Goal: Task Accomplishment & Management: Use online tool/utility

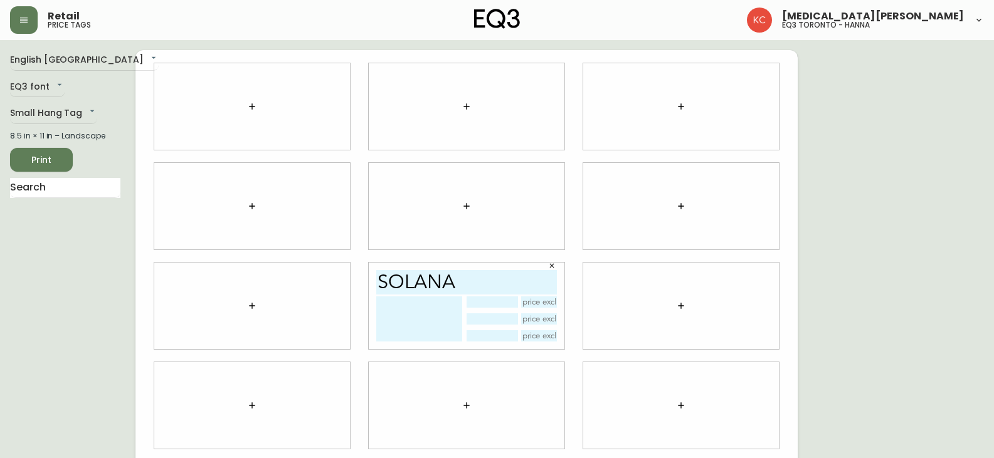
drag, startPoint x: 250, startPoint y: 85, endPoint x: 256, endPoint y: 118, distance: 33.7
click at [251, 87] on div at bounding box center [252, 106] width 196 height 87
click at [255, 118] on button "button" at bounding box center [251, 106] width 25 height 25
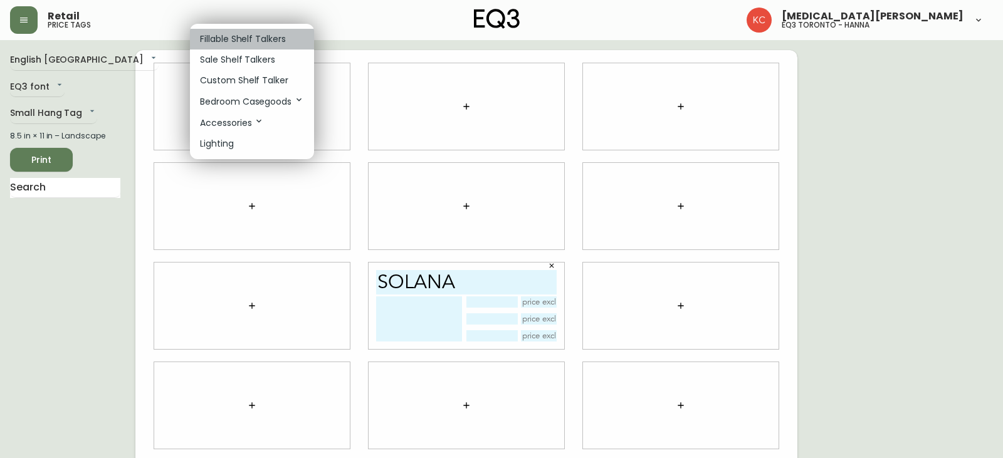
click at [244, 39] on p "Fillable Shelf Talkers" at bounding box center [243, 39] width 86 height 13
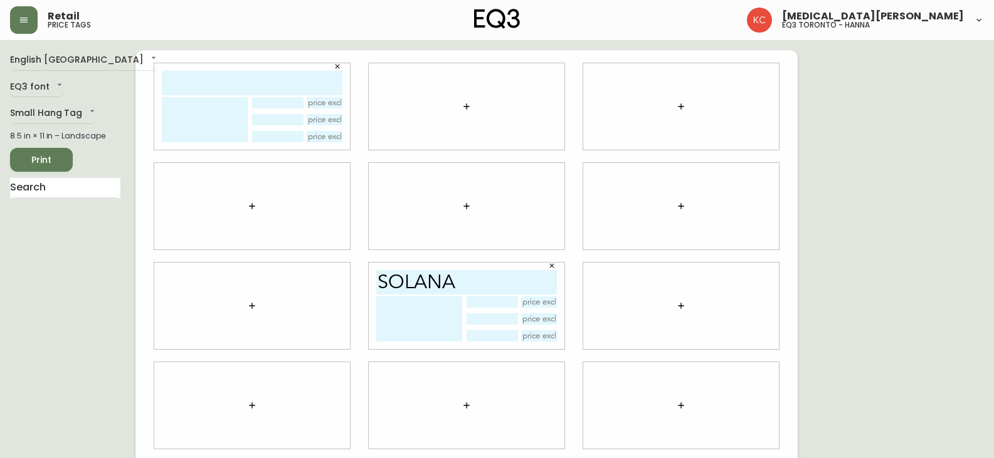
drag, startPoint x: 249, startPoint y: 59, endPoint x: 253, endPoint y: 88, distance: 29.7
click at [253, 89] on input "text" at bounding box center [252, 83] width 181 height 24
type input "solana"
click at [474, 105] on button "button" at bounding box center [466, 106] width 25 height 25
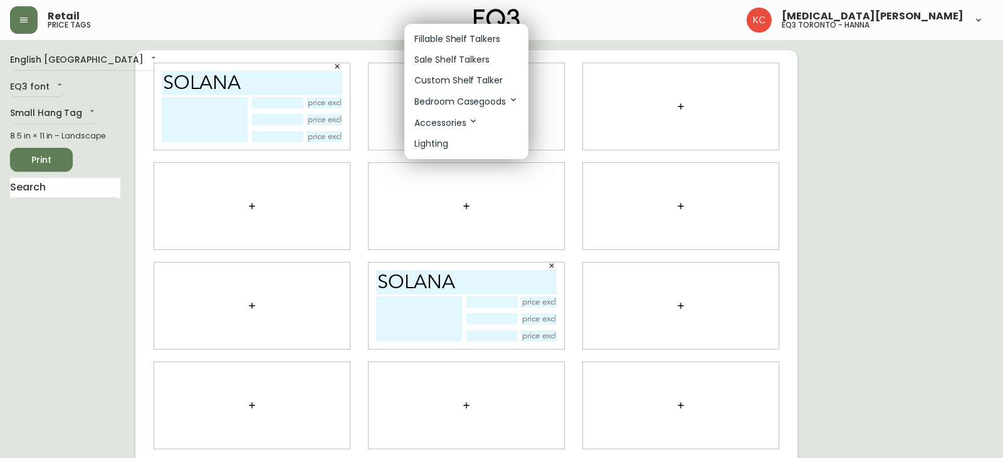
click at [445, 30] on li "Fillable Shelf Talkers" at bounding box center [466, 39] width 124 height 21
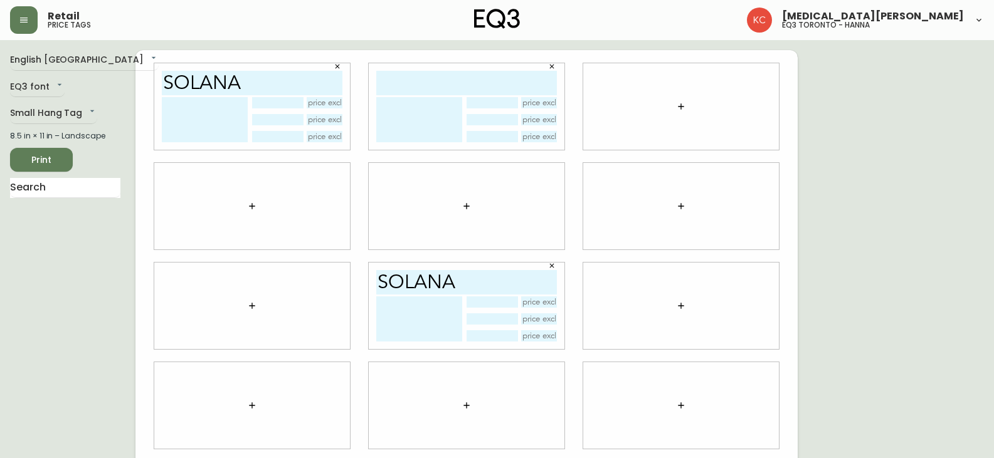
click at [436, 82] on input "text" at bounding box center [466, 83] width 181 height 24
type input "solana"
click at [681, 99] on button "button" at bounding box center [680, 106] width 25 height 25
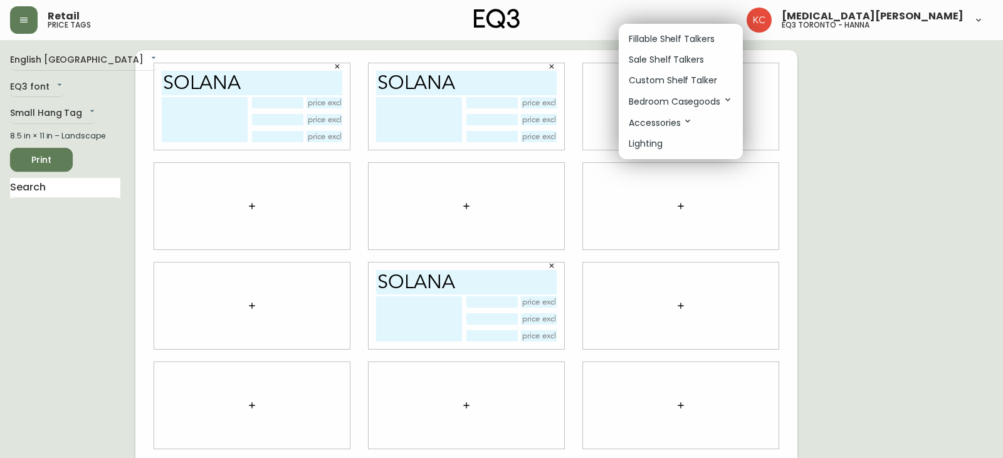
click at [646, 37] on p "Fillable Shelf Talkers" at bounding box center [672, 39] width 86 height 13
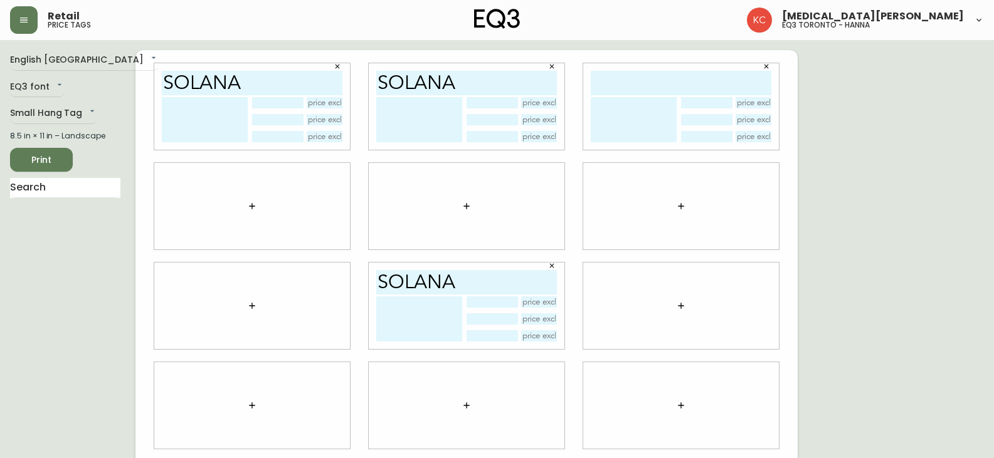
click at [648, 90] on input "text" at bounding box center [680, 83] width 181 height 24
type input "s"
type input "solana"
click at [251, 208] on icon "button" at bounding box center [252, 206] width 10 height 10
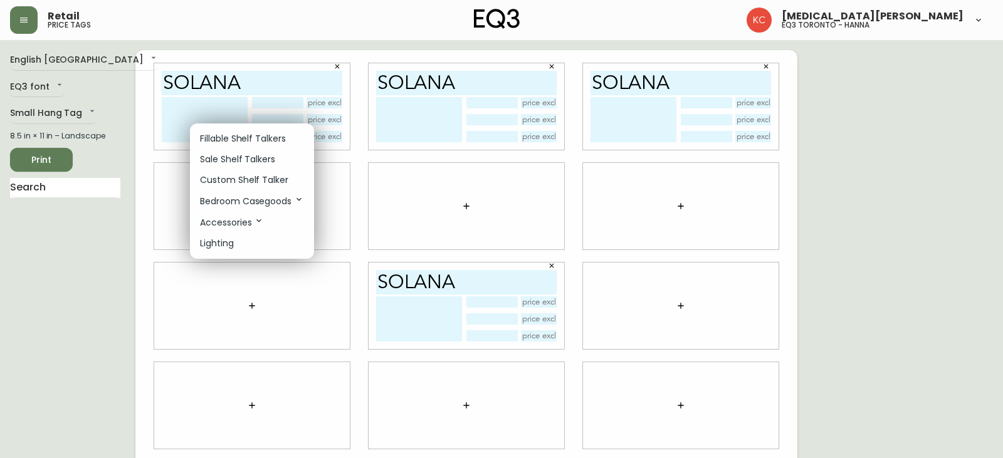
click at [236, 177] on p "Custom Shelf Talker" at bounding box center [244, 180] width 88 height 13
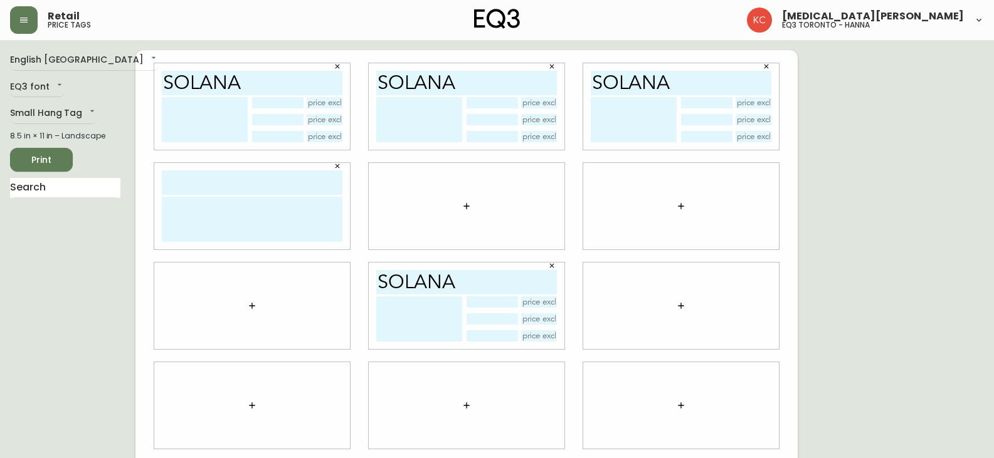
click at [236, 177] on input "text" at bounding box center [252, 182] width 181 height 24
drag, startPoint x: 212, startPoint y: 155, endPoint x: 218, endPoint y: 163, distance: 9.6
click at [213, 155] on div "solana" at bounding box center [252, 107] width 214 height 100
click at [218, 165] on div at bounding box center [252, 206] width 196 height 87
click at [218, 181] on input "text" at bounding box center [252, 182] width 181 height 24
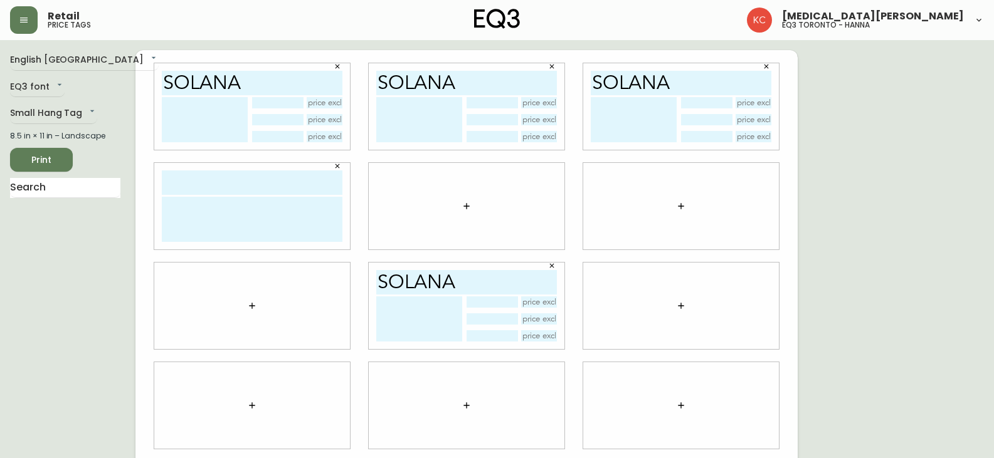
paste input "solana"
type input "solana"
click at [463, 201] on icon "button" at bounding box center [466, 206] width 10 height 10
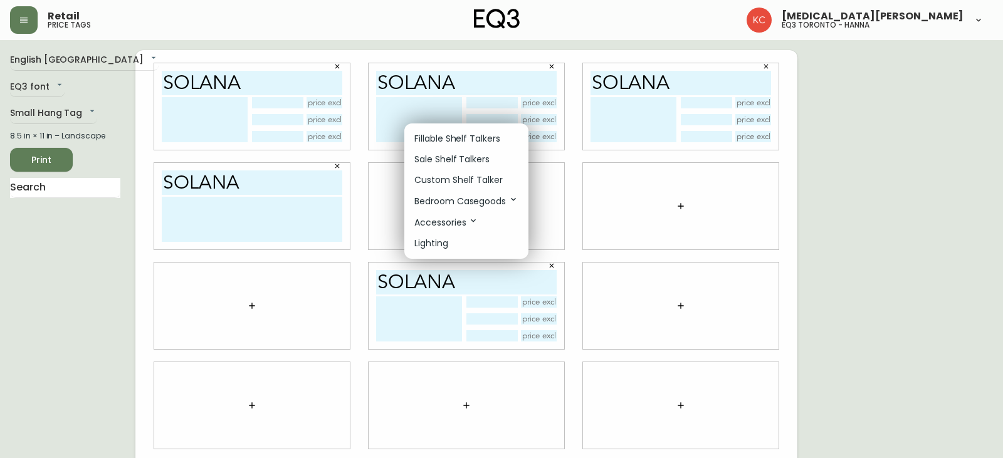
click at [456, 177] on p "Custom Shelf Talker" at bounding box center [458, 180] width 88 height 13
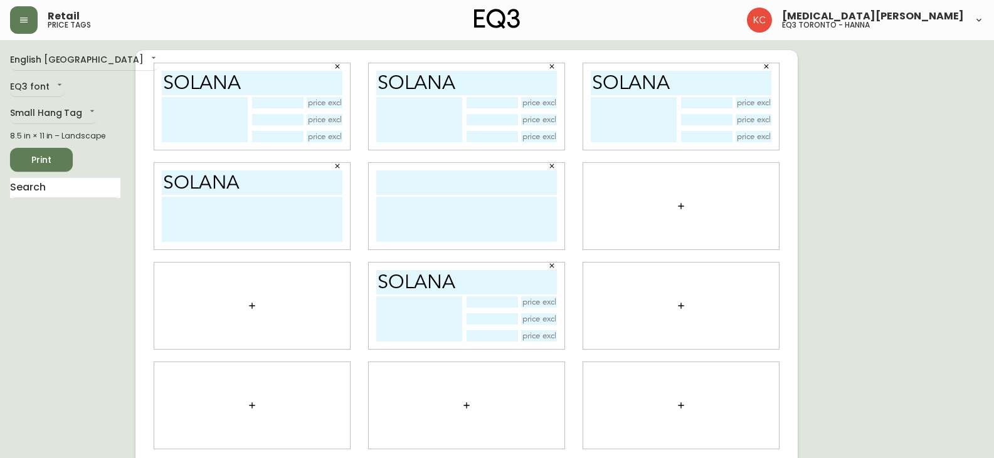
click at [456, 178] on input "text" at bounding box center [466, 182] width 181 height 24
paste input "solana"
type input "solana"
click at [679, 204] on icon "button" at bounding box center [681, 206] width 10 height 10
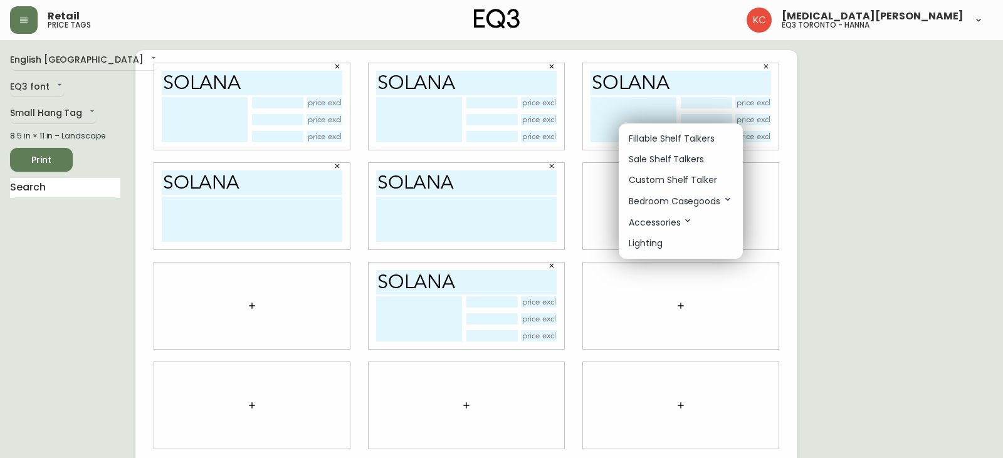
click at [644, 179] on p "Custom Shelf Talker" at bounding box center [673, 180] width 88 height 13
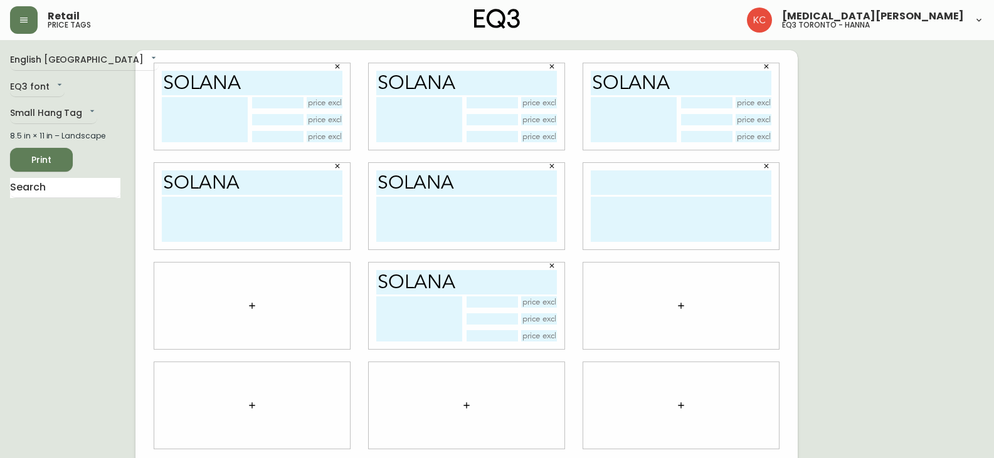
click at [644, 180] on input "text" at bounding box center [680, 182] width 181 height 24
paste input "solana"
type input "solana"
click at [251, 299] on button "button" at bounding box center [251, 305] width 25 height 25
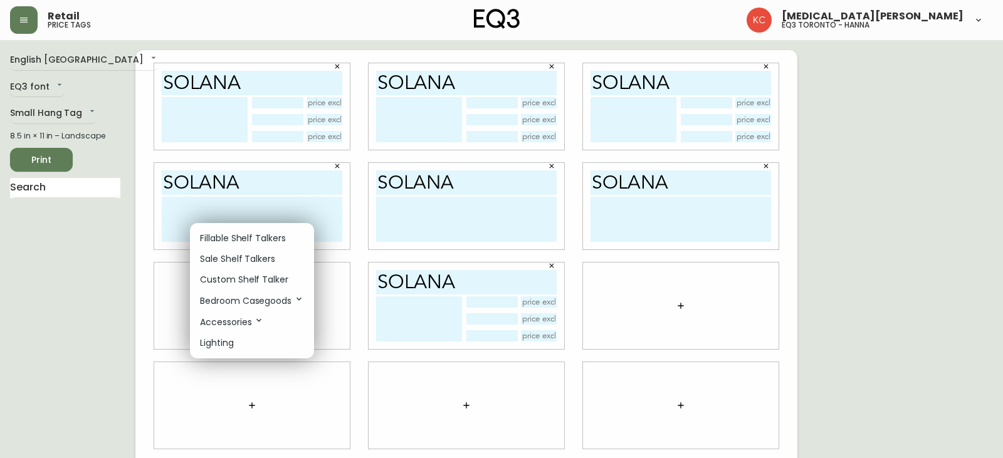
click at [247, 282] on p "Custom Shelf Talker" at bounding box center [244, 279] width 88 height 13
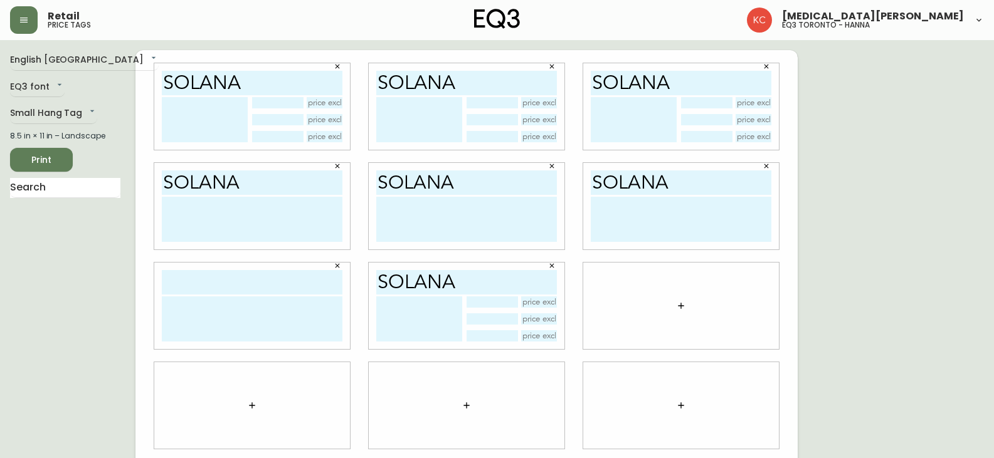
click at [243, 285] on input "text" at bounding box center [252, 282] width 181 height 24
paste input "solana"
type input "solana"
drag, startPoint x: 922, startPoint y: 307, endPoint x: 915, endPoint y: 307, distance: 6.9
click at [922, 306] on div "English Canada en_CA EQ3 font EQ3 Small Hang Tag small 8.5 in × 11 in – Landsca…" at bounding box center [496, 305] width 973 height 511
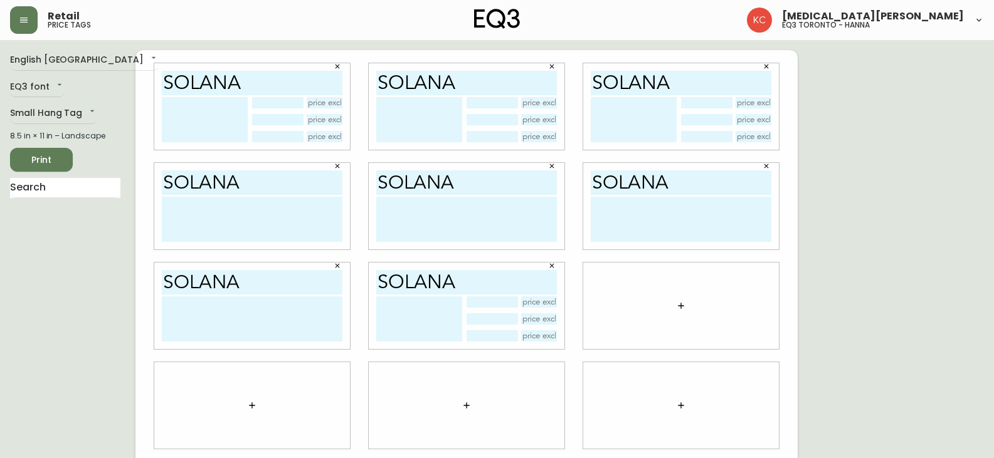
click at [509, 303] on input "text" at bounding box center [491, 301] width 51 height 11
click at [553, 266] on icon "button" at bounding box center [552, 266] width 8 height 8
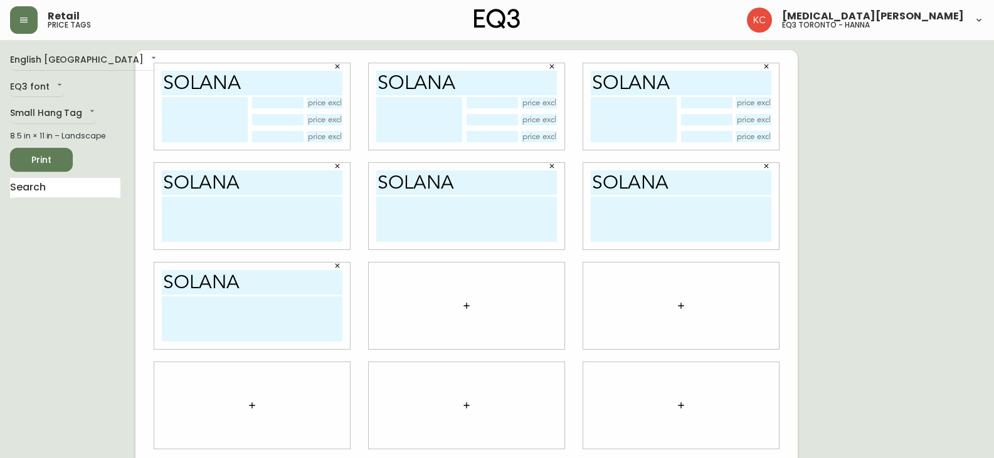
click at [299, 102] on input "text" at bounding box center [277, 102] width 51 height 11
click at [846, 286] on div "English Canada en_CA EQ3 font EQ3 Small Hang Tag small 8.5 in × 11 in – Landsca…" at bounding box center [496, 305] width 973 height 511
click at [43, 168] on button "Print" at bounding box center [41, 160] width 63 height 24
click at [336, 66] on icon "button" at bounding box center [337, 67] width 8 height 8
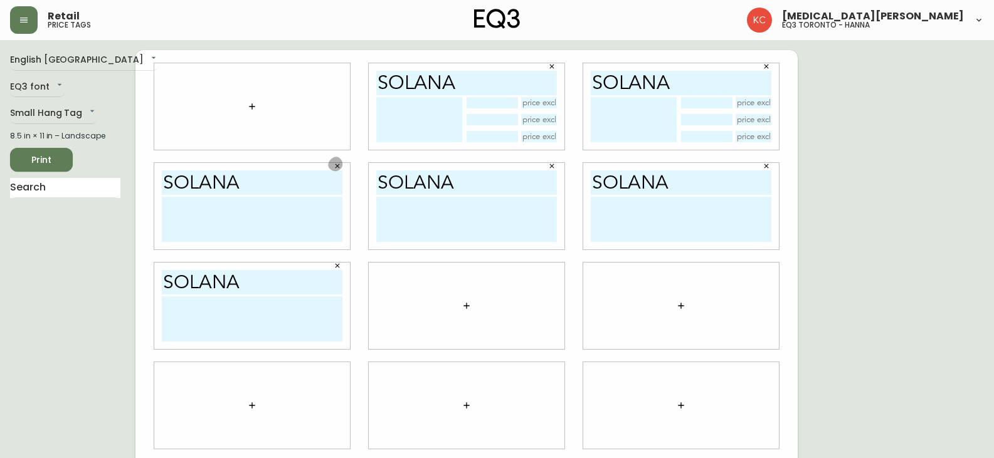
click at [334, 172] on button "button" at bounding box center [337, 166] width 19 height 19
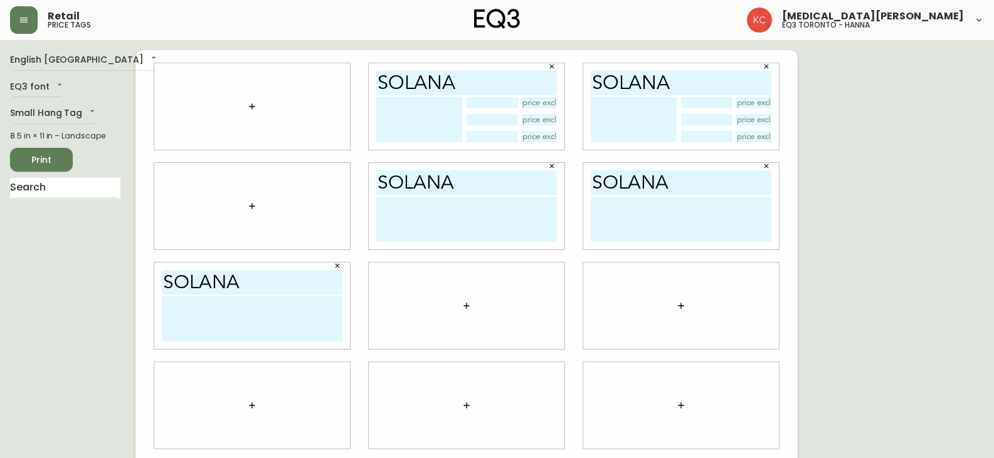
click at [551, 65] on icon "button" at bounding box center [552, 67] width 8 height 8
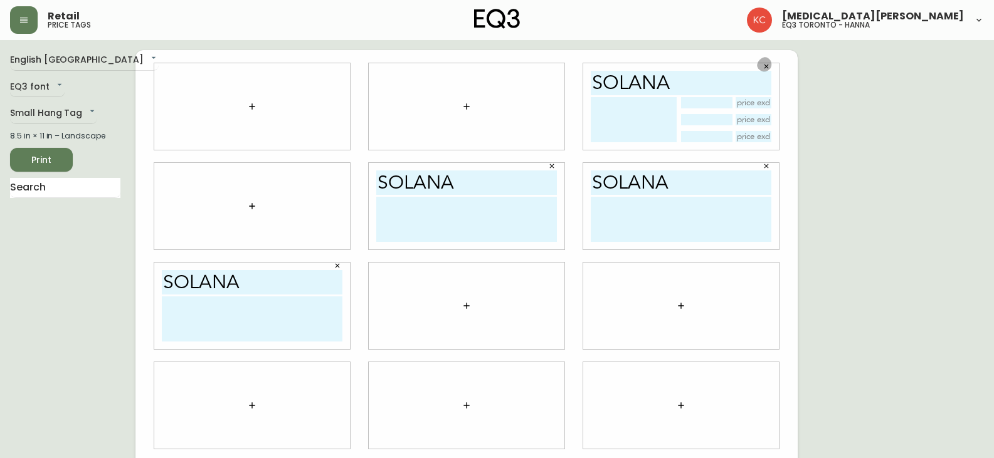
click at [769, 65] on icon "button" at bounding box center [766, 67] width 8 height 8
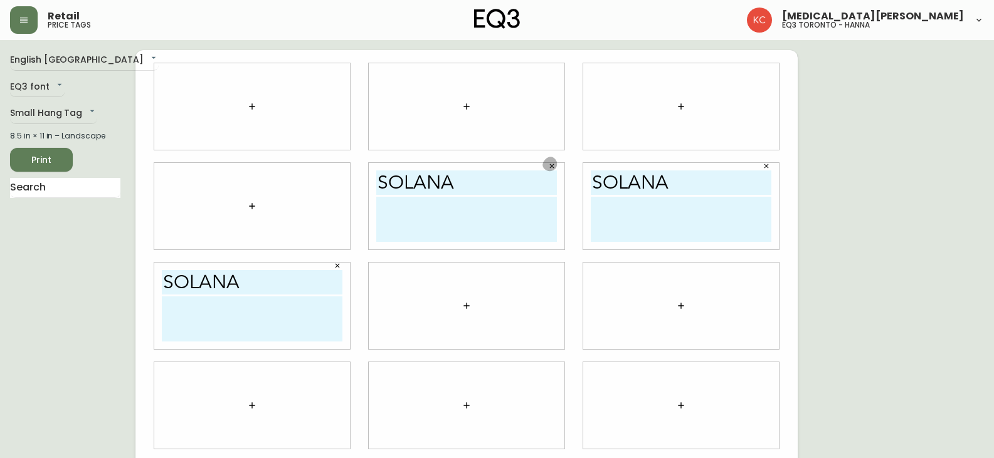
click at [548, 169] on icon "button" at bounding box center [552, 166] width 8 height 8
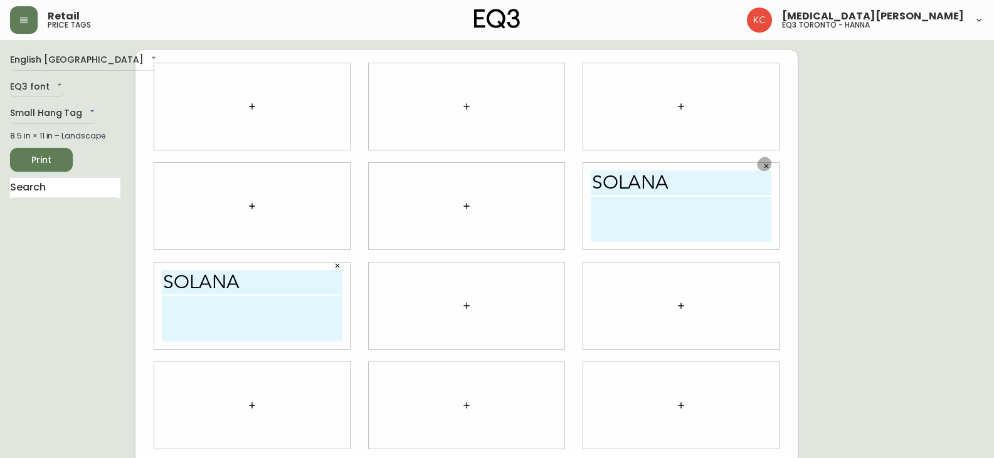
click at [772, 165] on button "button" at bounding box center [766, 166] width 19 height 19
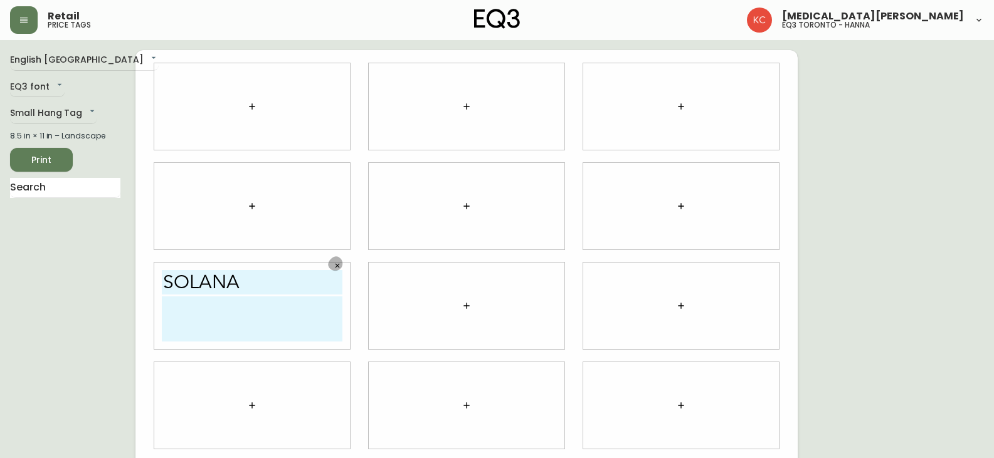
click at [333, 267] on button "button" at bounding box center [337, 265] width 19 height 19
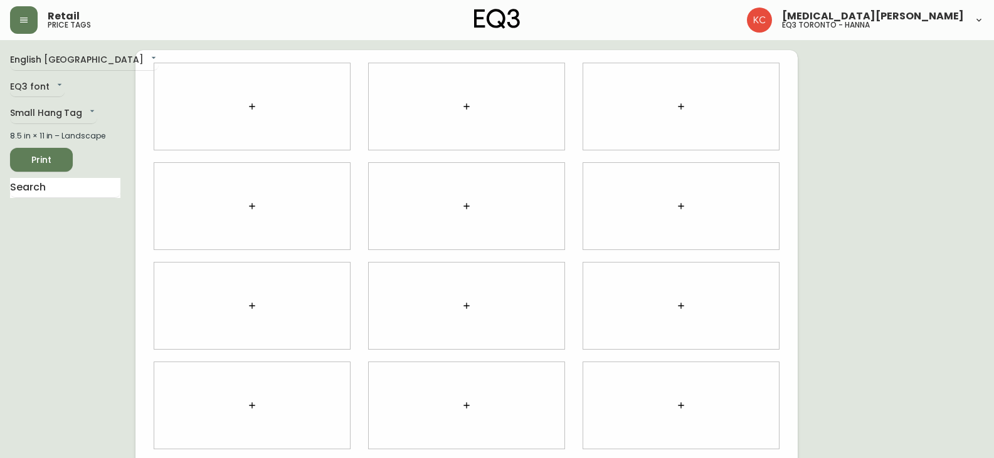
click at [252, 105] on icon "button" at bounding box center [252, 107] width 10 height 10
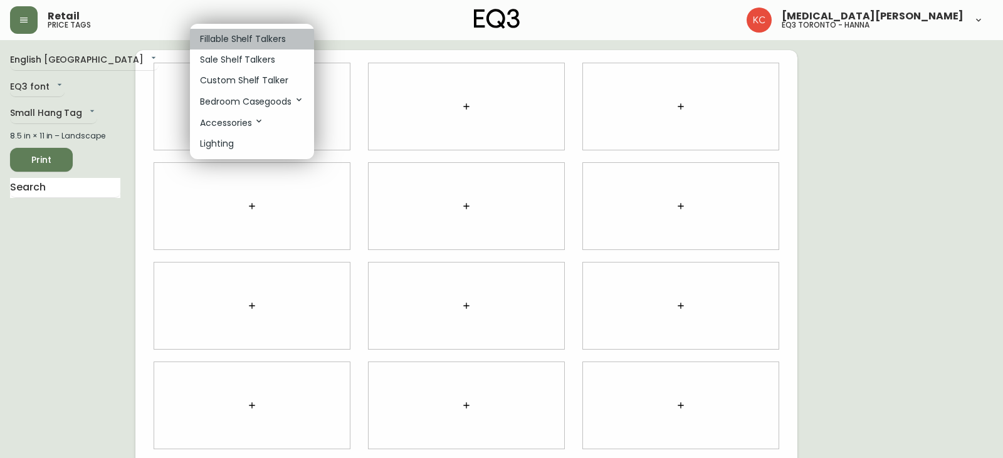
click at [238, 31] on li "Fillable Shelf Talkers" at bounding box center [252, 39] width 124 height 21
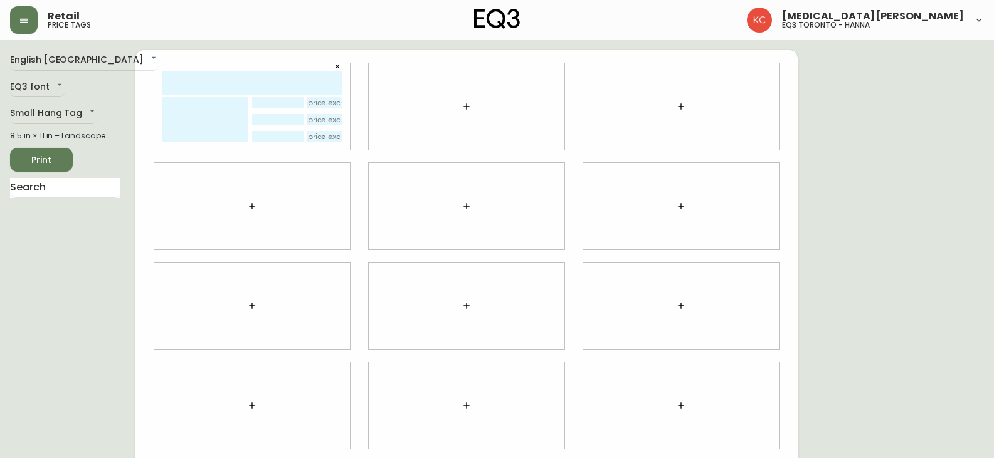
click at [233, 101] on textarea at bounding box center [205, 119] width 86 height 45
type textarea "s"
drag, startPoint x: 219, startPoint y: 137, endPoint x: 157, endPoint y: 107, distance: 69.0
click at [157, 107] on div "SOLANA TUSK SOLANA TUSK SOLANA TUSK" at bounding box center [252, 106] width 196 height 87
type textarea "SOLANA TUSK SOLANA TUSK SOLANA TUSK"
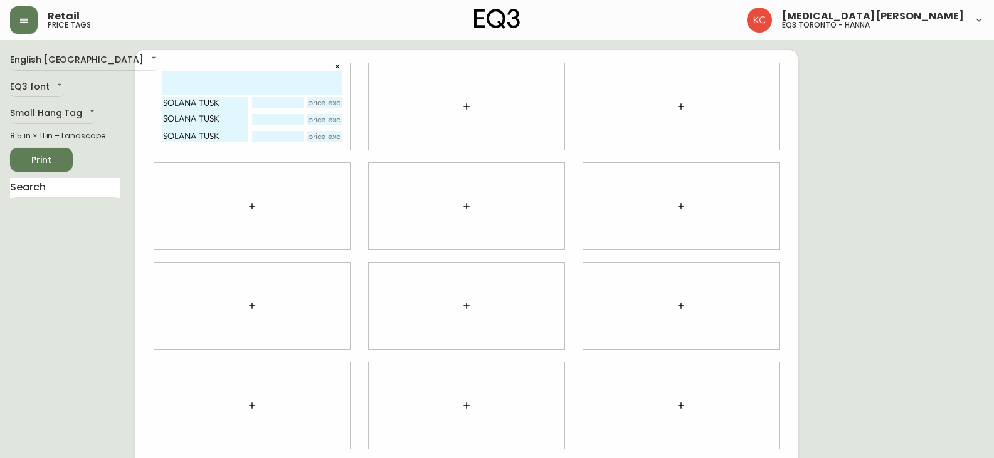
click at [491, 97] on div at bounding box center [467, 106] width 196 height 87
click at [466, 105] on icon "button" at bounding box center [466, 107] width 10 height 10
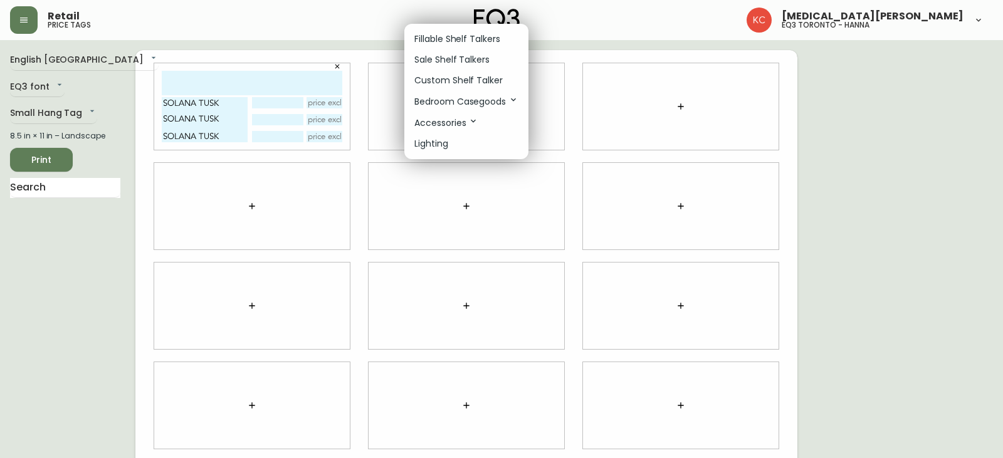
drag, startPoint x: 444, startPoint y: 33, endPoint x: 439, endPoint y: 59, distance: 26.7
click at [444, 32] on li "Fillable Shelf Talkers" at bounding box center [466, 39] width 124 height 21
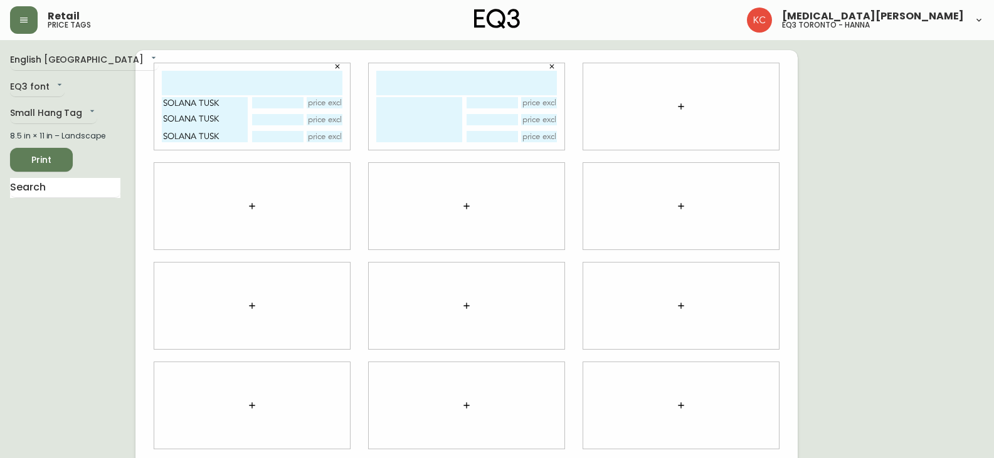
click at [412, 108] on textarea at bounding box center [419, 119] width 86 height 45
paste textarea "SOLANA TUSK SOLANA TUSK SOLANA TUSK"
type textarea "SOLANA TUSK SOLANA TUSK SOLANA TUSK"
click at [684, 104] on icon "button" at bounding box center [681, 107] width 10 height 10
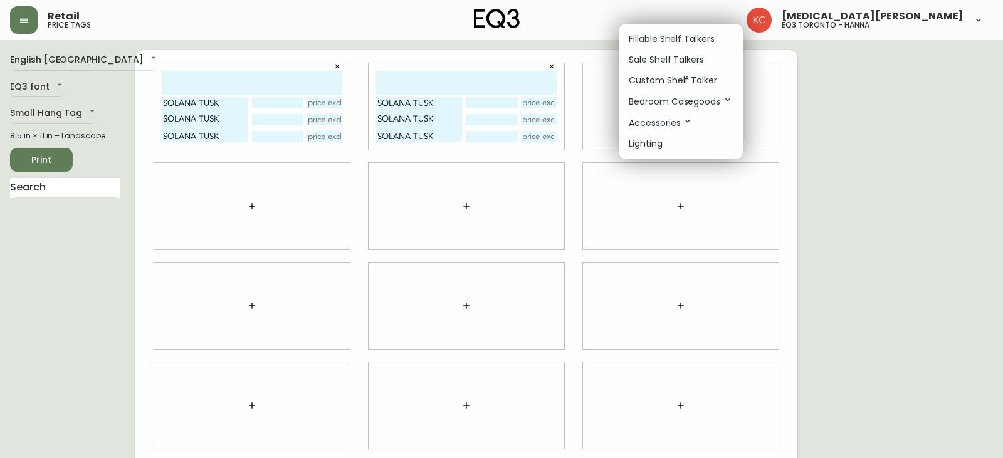
click at [649, 45] on p "Fillable Shelf Talkers" at bounding box center [672, 39] width 86 height 13
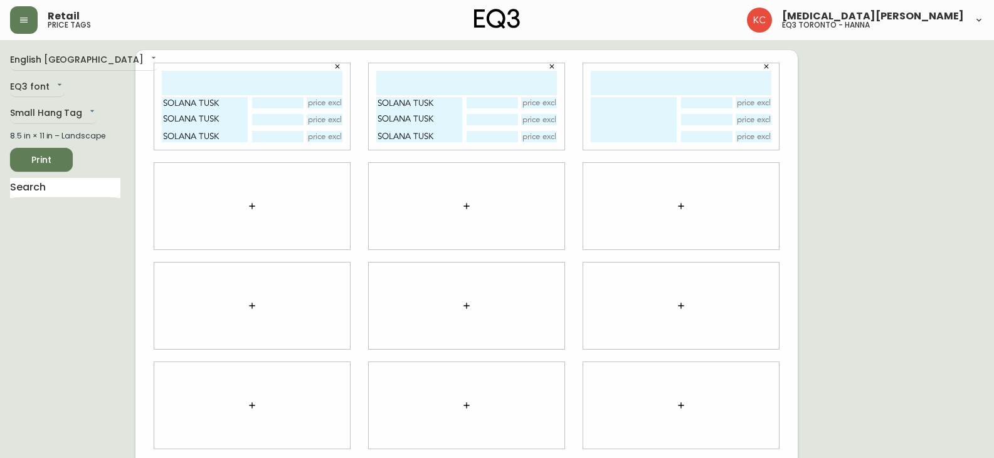
click at [609, 104] on textarea at bounding box center [633, 119] width 86 height 45
paste textarea "SOLANA TUSK SOLANA TUSK SOLANA TUSK"
type textarea "SOLANA TUSK SOLANA TUSK SOLANA TUSK"
click at [256, 201] on icon "button" at bounding box center [252, 206] width 10 height 10
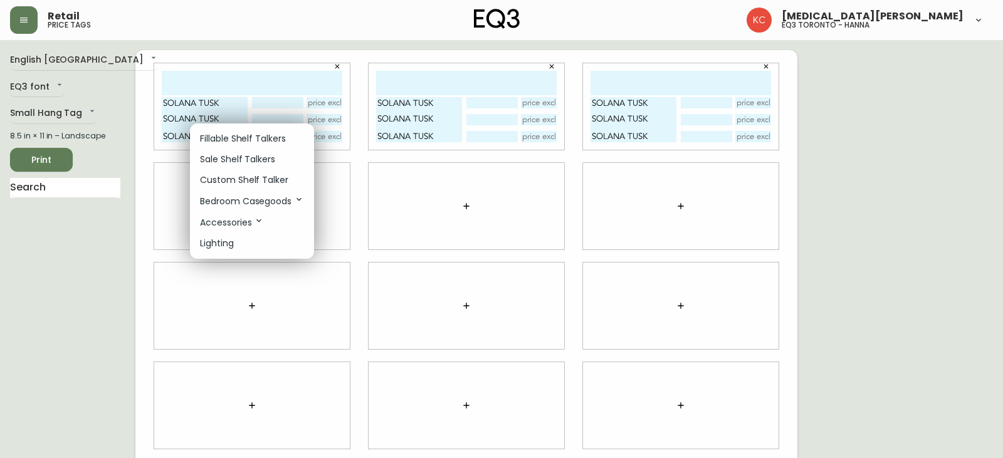
click at [230, 137] on p "Fillable Shelf Talkers" at bounding box center [243, 138] width 86 height 13
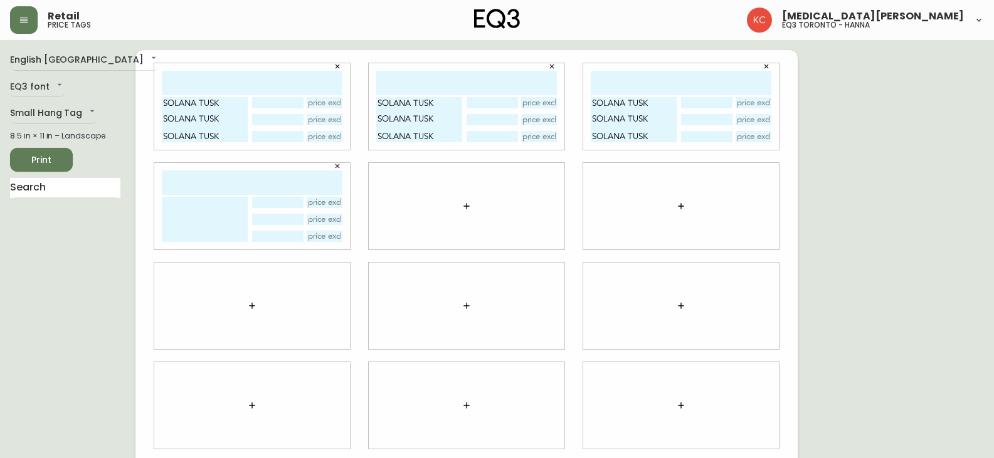
click at [210, 204] on textarea at bounding box center [205, 219] width 86 height 45
paste textarea "SOLANA TUSK SOLANA TUSK SOLANA TUSK"
type textarea "SOLANA TUSK SOLANA TUSK SOLANA TUSK"
click at [468, 209] on icon "button" at bounding box center [466, 206] width 10 height 10
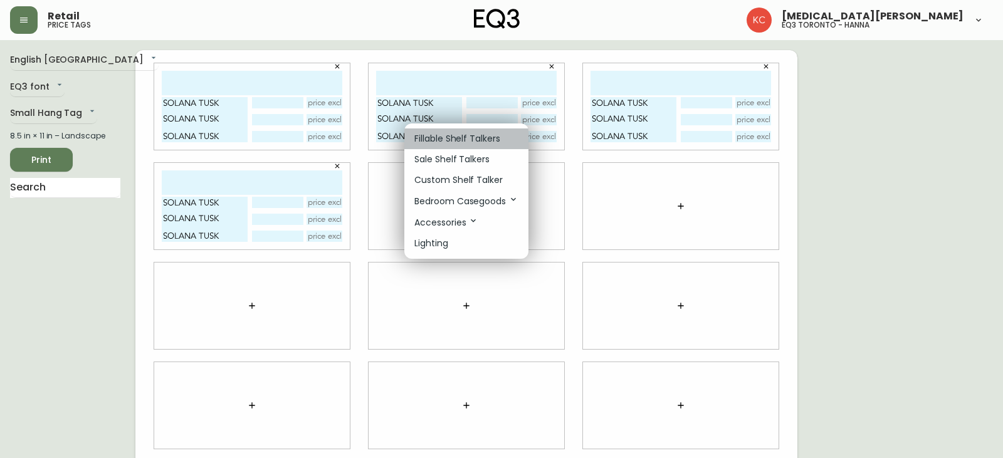
click at [439, 144] on p "Fillable Shelf Talkers" at bounding box center [457, 138] width 86 height 13
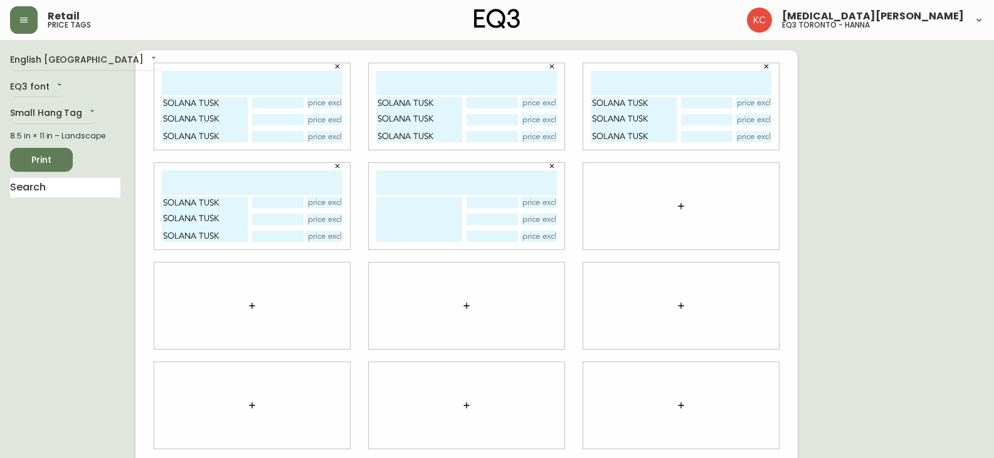
click at [422, 202] on textarea at bounding box center [419, 219] width 86 height 45
paste textarea "SOLANA TUSK SOLANA TUSK SOLANA TUSK"
type textarea "SOLANA TUSK SOLANA TUSK SOLANA TUSK"
click at [683, 206] on icon "button" at bounding box center [681, 206] width 10 height 10
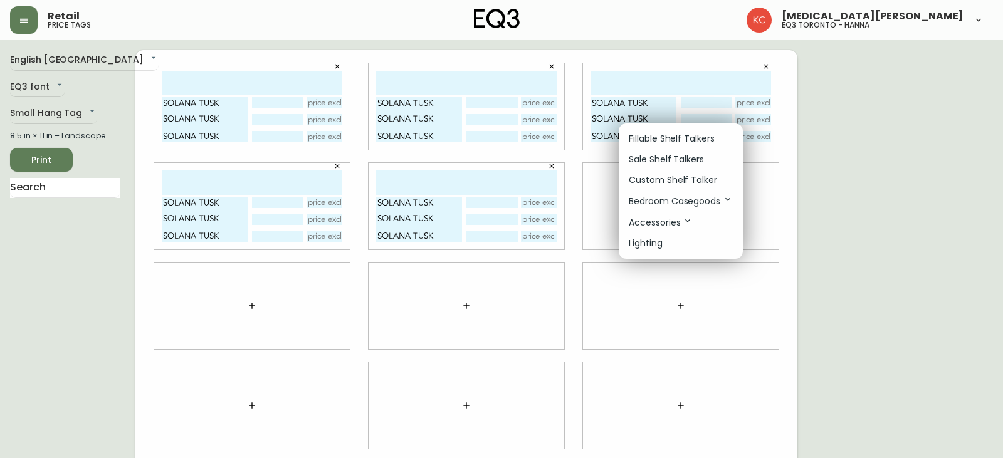
click at [643, 139] on p "Fillable Shelf Talkers" at bounding box center [672, 138] width 86 height 13
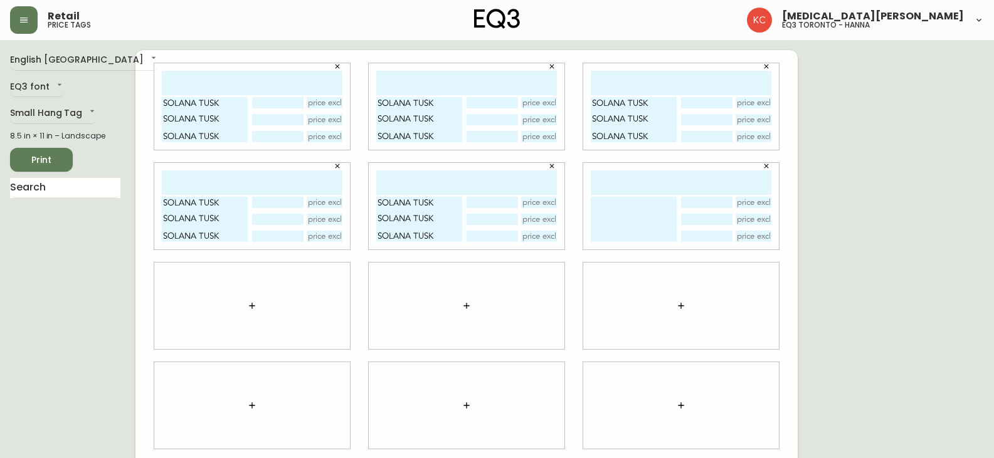
click at [618, 214] on textarea at bounding box center [633, 219] width 86 height 45
paste textarea "SOLANA TUSK SOLANA TUSK SOLANA TUSK"
type textarea "SOLANA TUSK SOLANA TUSK SOLANA TUSK"
click at [249, 307] on icon "button" at bounding box center [252, 306] width 10 height 10
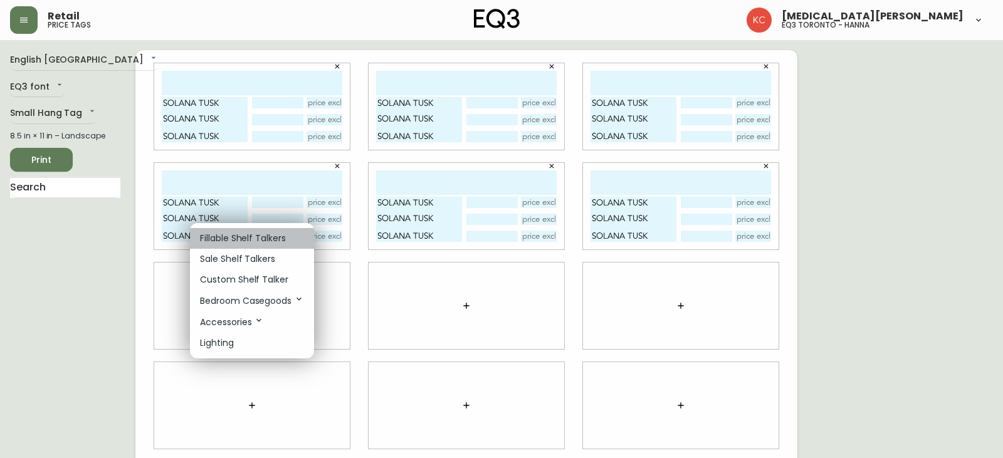
click at [219, 237] on p "Fillable Shelf Talkers" at bounding box center [243, 238] width 86 height 13
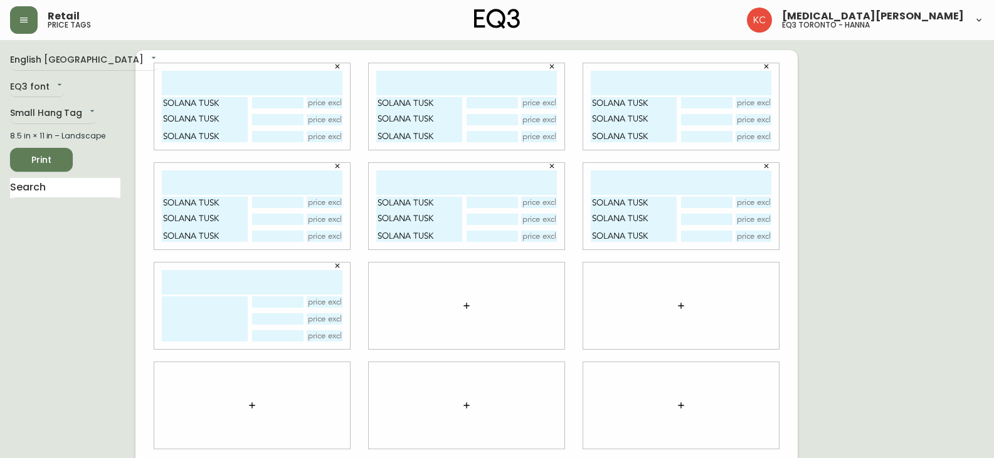
click at [209, 289] on input "text" at bounding box center [252, 282] width 181 height 24
click at [204, 319] on textarea at bounding box center [205, 318] width 86 height 45
paste textarea "SOLANA TUSK SOLANA TUSK SOLANA TUSK"
type textarea "SOLANA TUSK SOLANA TUSK SOLANA TUSK"
click at [467, 307] on icon "button" at bounding box center [466, 306] width 10 height 10
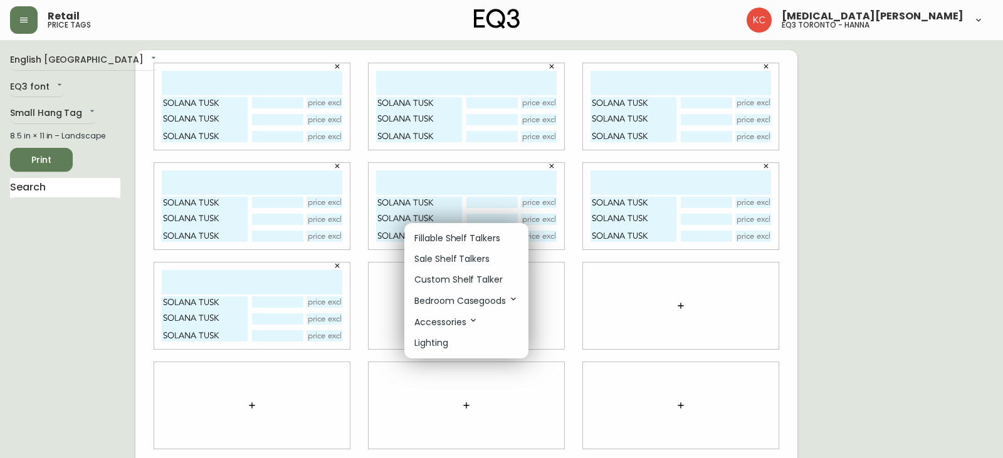
click at [442, 229] on li "Fillable Shelf Talkers" at bounding box center [466, 238] width 124 height 21
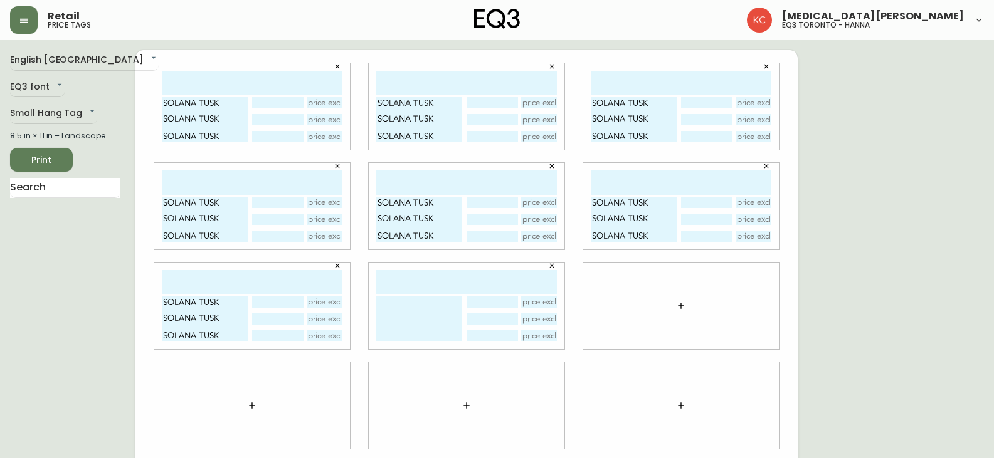
click at [411, 304] on textarea at bounding box center [419, 318] width 86 height 45
drag, startPoint x: 445, startPoint y: 301, endPoint x: 323, endPoint y: 303, distance: 121.6
click at [323, 303] on div "SOLANA TUSK SOLANA TUSK SOLANA TUSK SOLANA TUSK SOLANA TUSK SOLANA TUSK SOLANA …" at bounding box center [466, 305] width 662 height 511
click at [416, 320] on textarea "SOLANA TRAIL" at bounding box center [419, 318] width 86 height 45
click at [441, 313] on textarea "SOLANA TRAIL" at bounding box center [419, 318] width 86 height 45
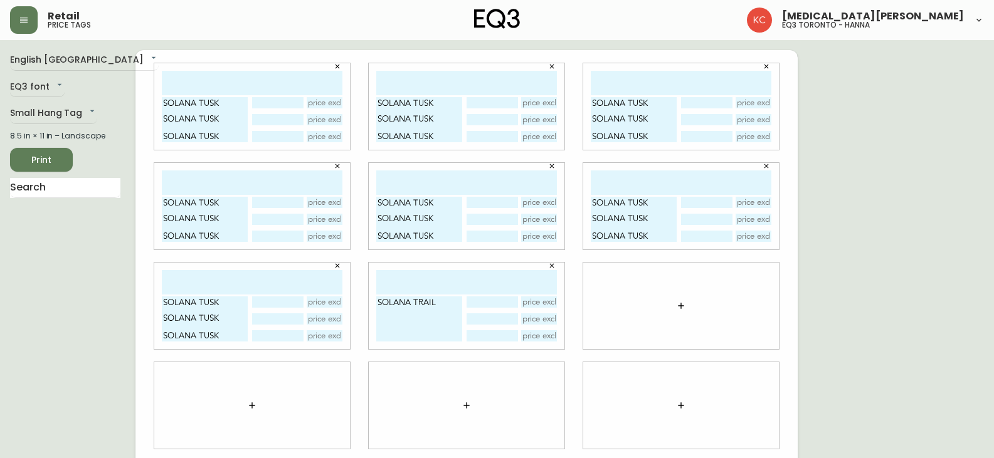
paste textarea "SOLANA TRAIL"
type textarea "SOLANA TRAIL SOLANA TRAIL SOLANA TRAIL"
click at [687, 308] on button "button" at bounding box center [680, 305] width 25 height 25
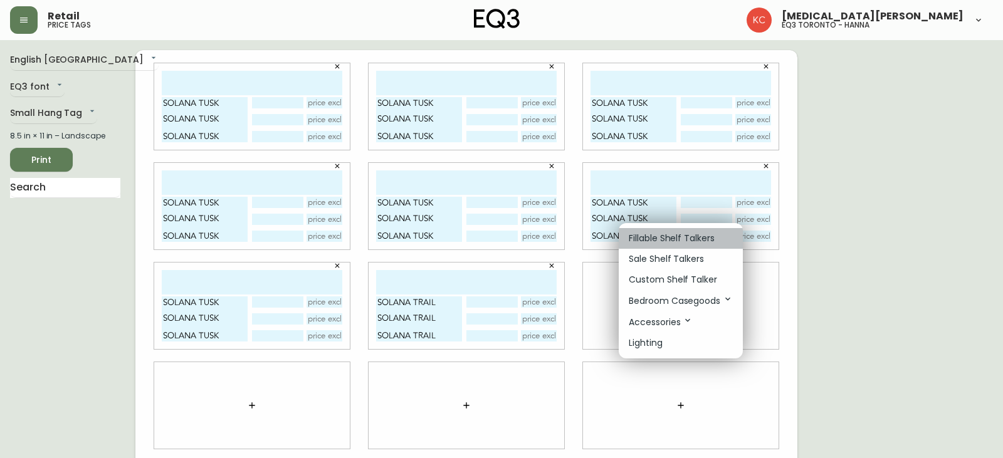
click at [659, 232] on p "Fillable Shelf Talkers" at bounding box center [672, 238] width 86 height 13
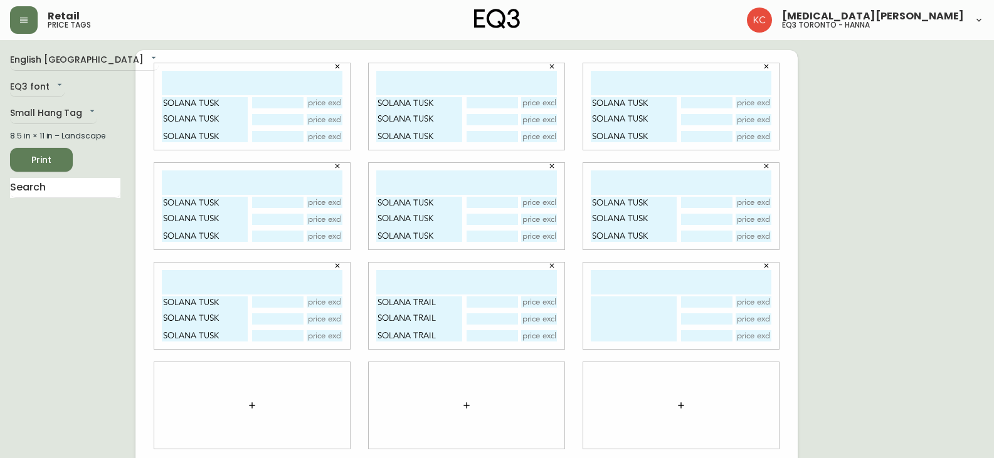
click at [629, 325] on textarea at bounding box center [633, 318] width 86 height 45
paste textarea "SOLANA TRAIL"
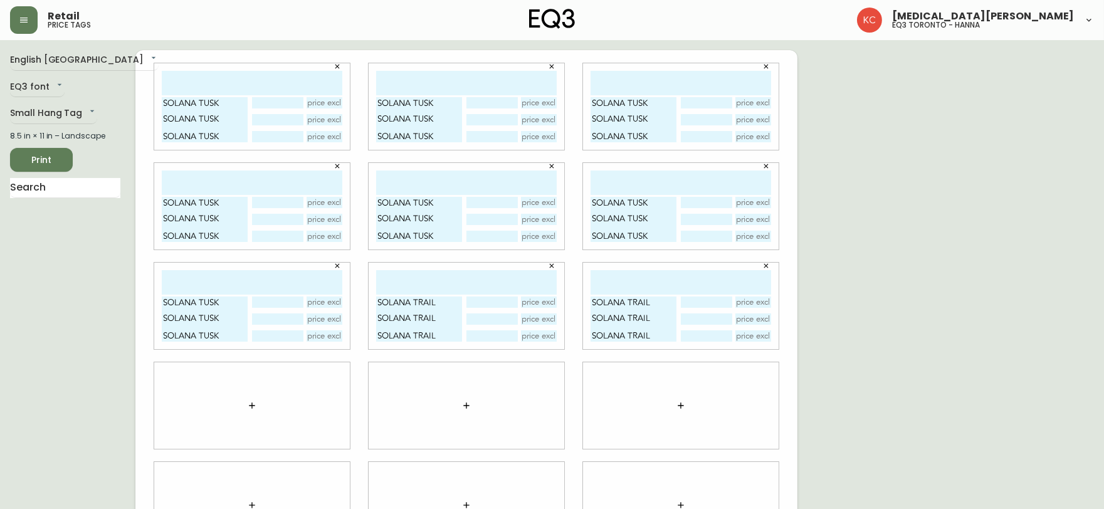
type textarea "SOLANA TRAIL SOLANA TRAIL SOLANA TRAIL"
click at [248, 399] on button "button" at bounding box center [251, 405] width 25 height 25
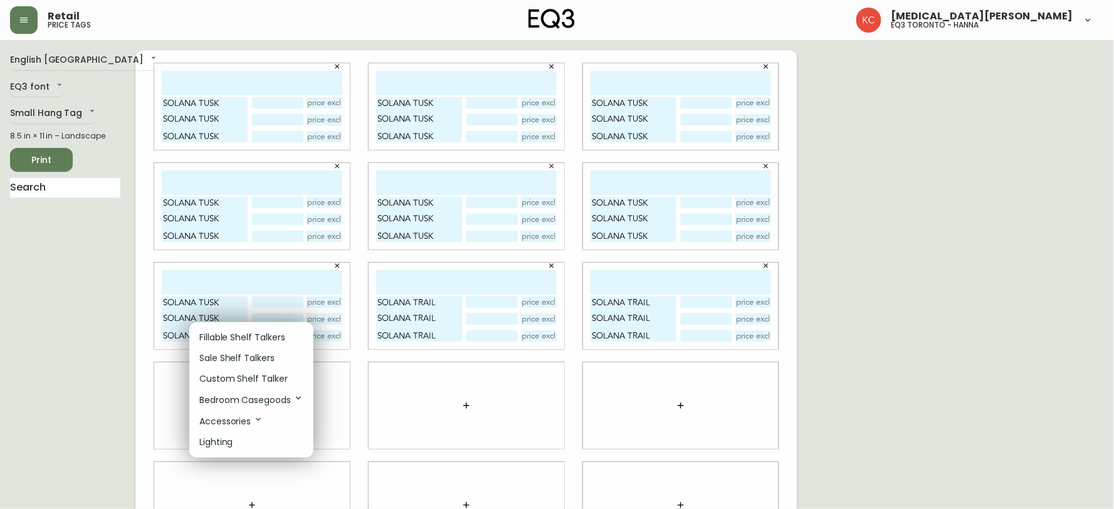
drag, startPoint x: 244, startPoint y: 338, endPoint x: 244, endPoint y: 359, distance: 20.7
click at [244, 337] on p "Fillable Shelf Talkers" at bounding box center [242, 337] width 86 height 13
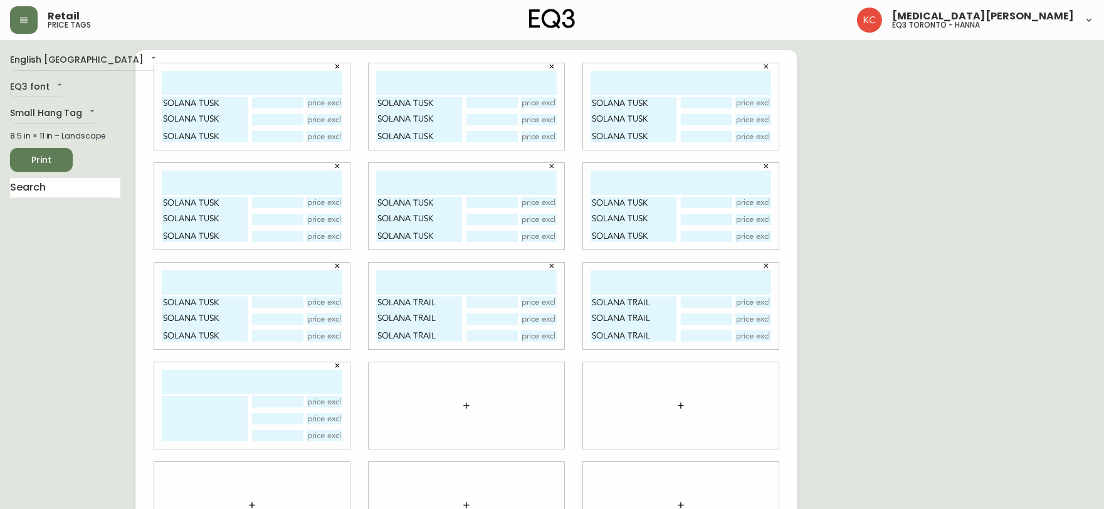
click at [211, 424] on textarea at bounding box center [205, 418] width 86 height 45
paste textarea "SOLANA TRAIL"
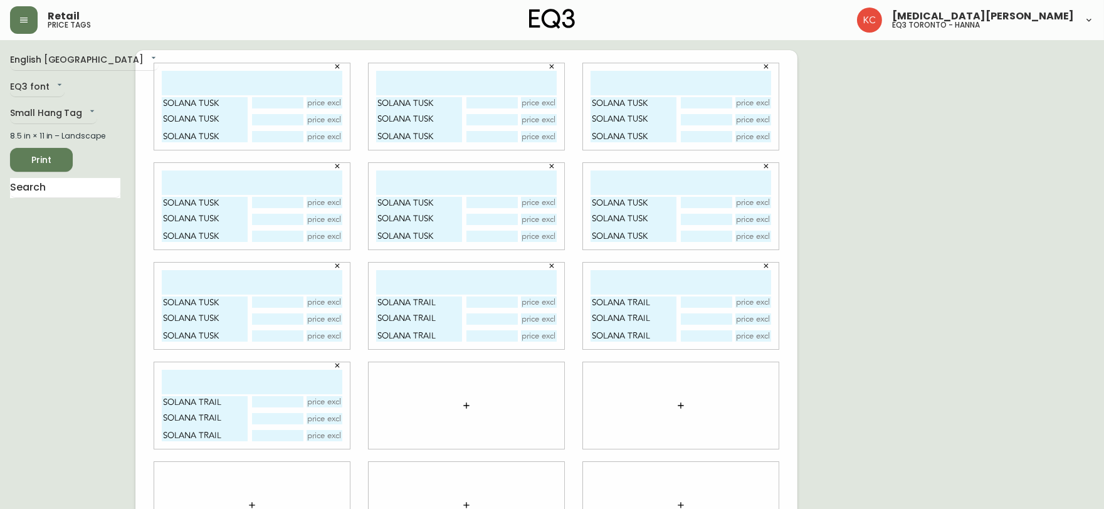
type textarea "SOLANA TRAIL SOLANA TRAIL SOLANA TRAIL"
click at [467, 405] on icon "button" at bounding box center [466, 405] width 6 height 6
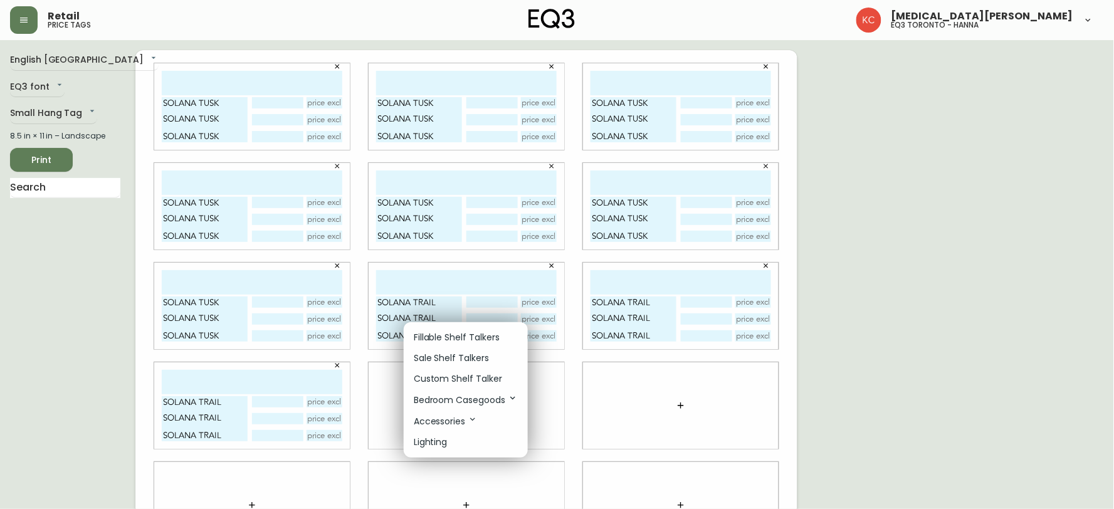
click at [435, 338] on p "Fillable Shelf Talkers" at bounding box center [457, 337] width 86 height 13
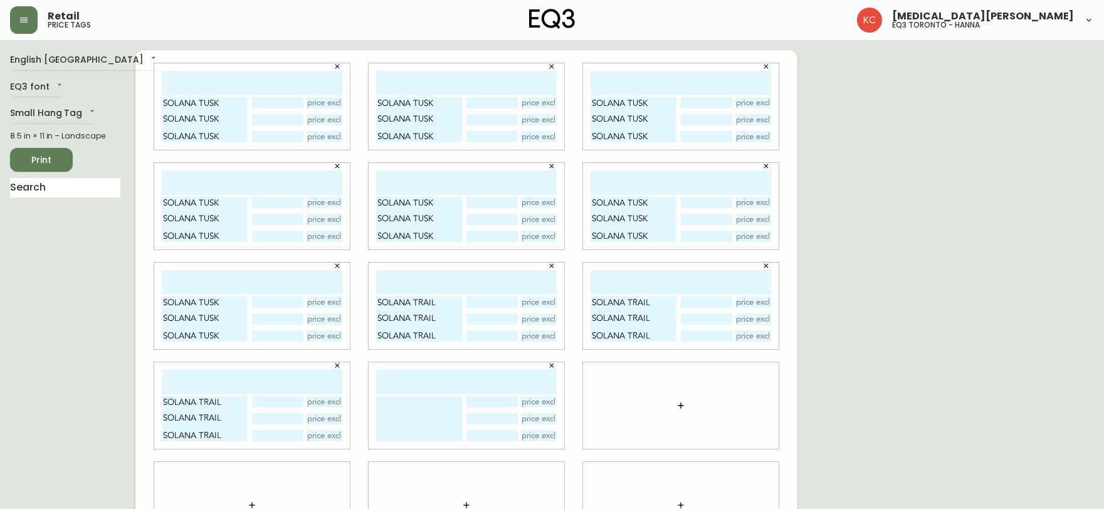
click at [420, 415] on textarea at bounding box center [419, 418] width 86 height 45
paste textarea "SOLANA TRAIL"
type textarea "SOLANA TRAIL SOLANA TRAIL SOLANA TRAIL"
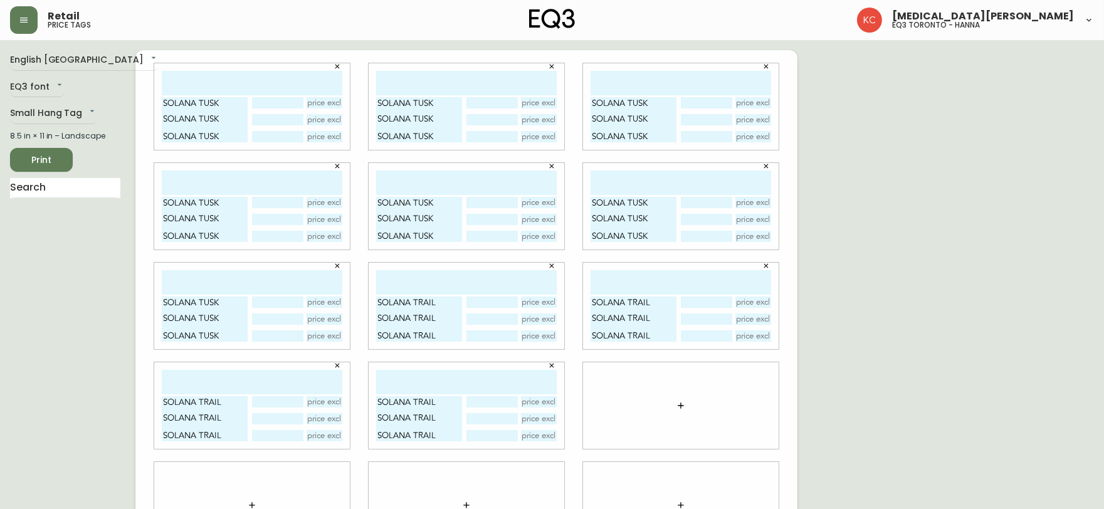
click at [671, 406] on button "button" at bounding box center [680, 405] width 25 height 25
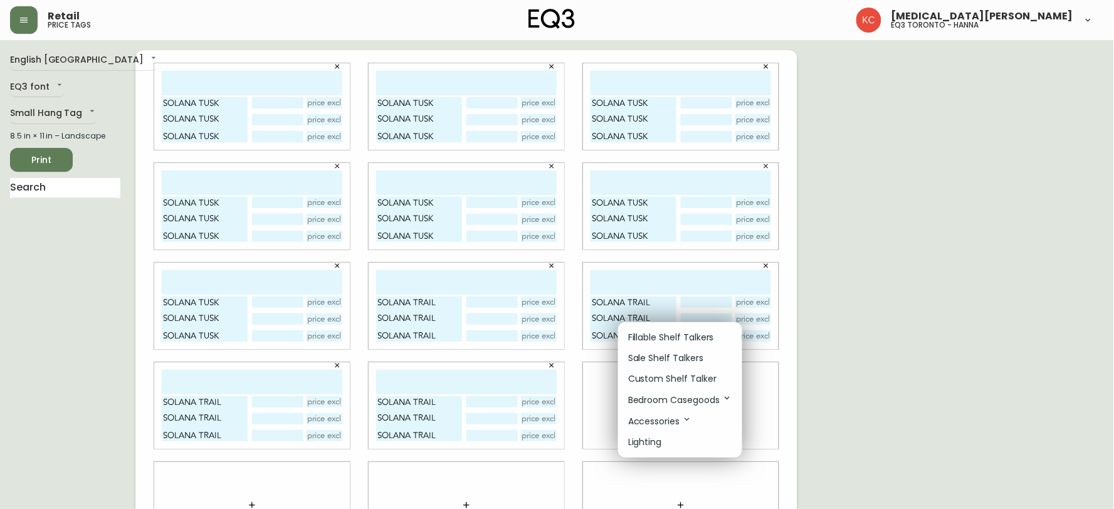
click at [654, 333] on p "Fillable Shelf Talkers" at bounding box center [671, 337] width 86 height 13
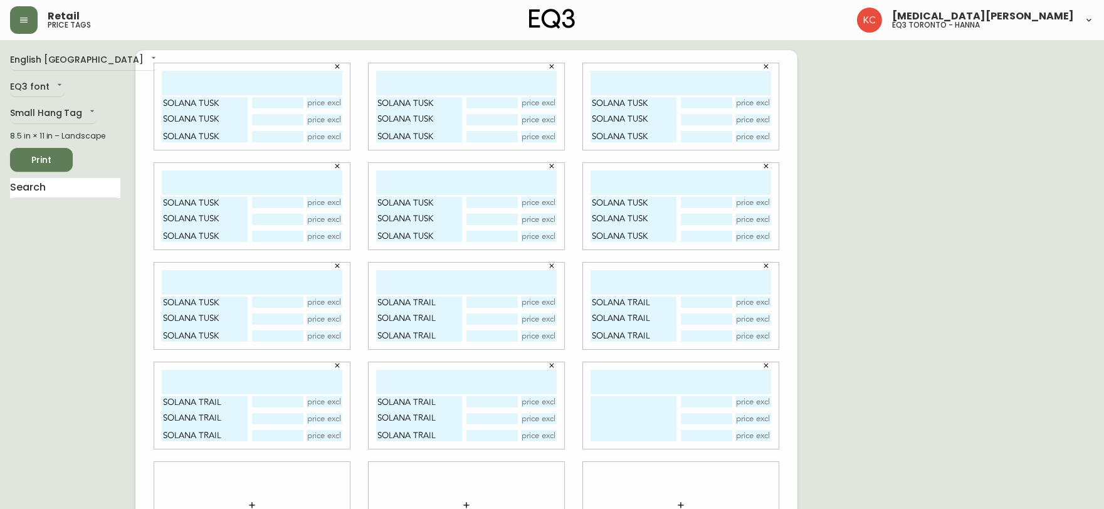
click at [617, 408] on textarea at bounding box center [633, 418] width 86 height 45
paste textarea "SOLANA TRAIL"
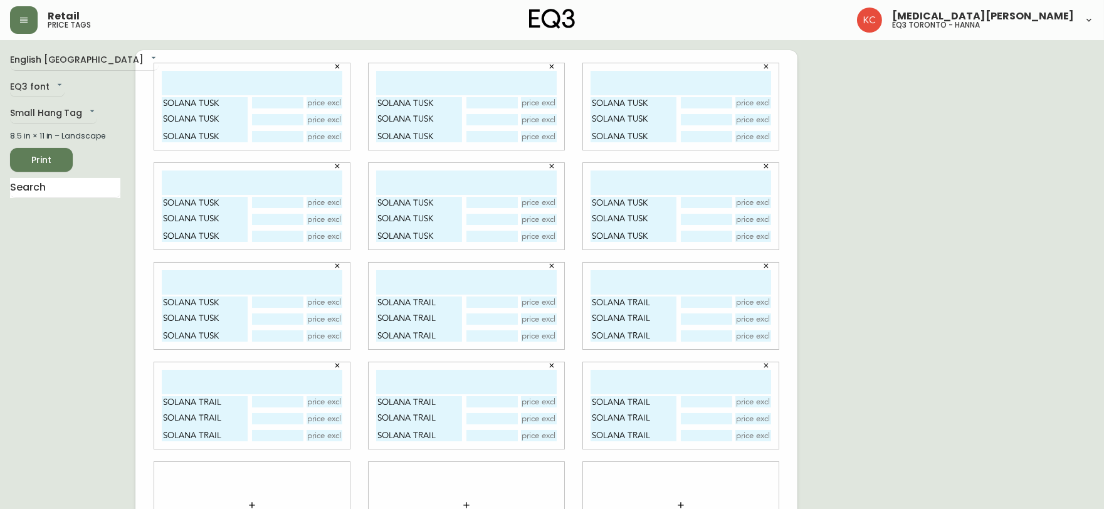
type textarea "SOLANA TRAIL SOLANA TRAIL SOLANA TRAIL"
click at [950, 347] on div "English [GEOGRAPHIC_DATA] en_CA EQ3 font EQ3 Small Hang Tag small 8.5 in × 11 i…" at bounding box center [552, 305] width 1084 height 511
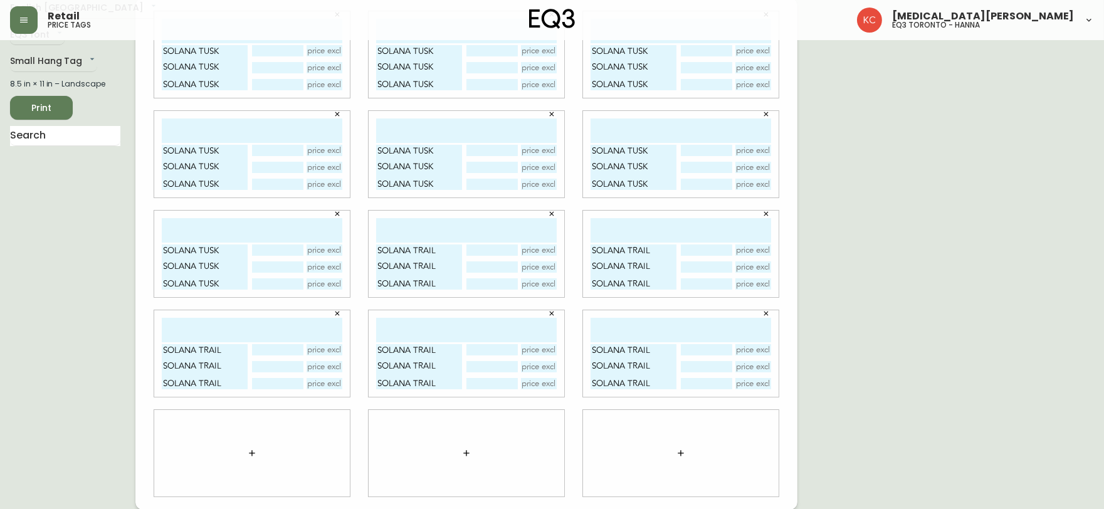
click at [244, 458] on button "button" at bounding box center [251, 453] width 25 height 25
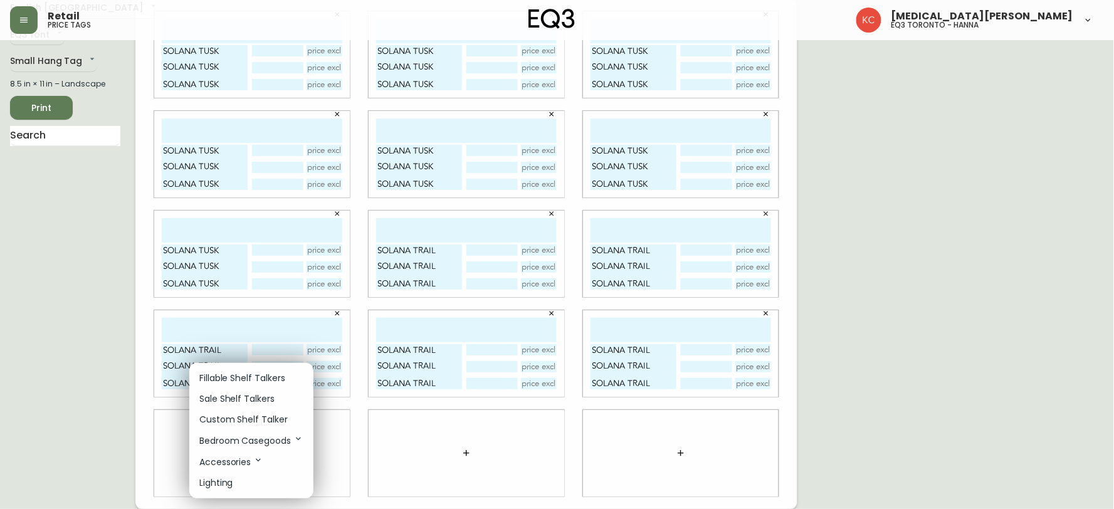
click at [255, 374] on p "Fillable Shelf Talkers" at bounding box center [242, 378] width 86 height 13
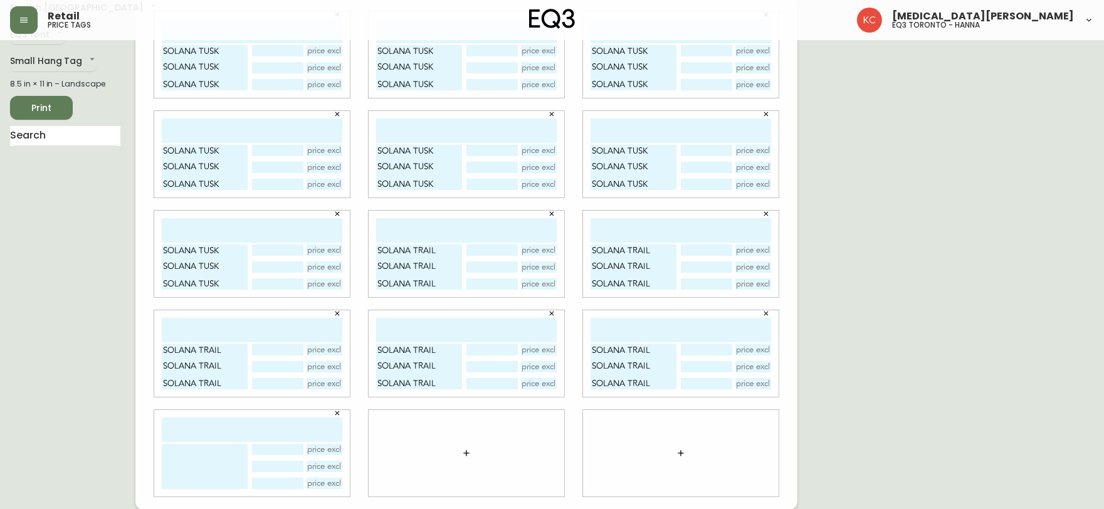
click at [223, 449] on textarea at bounding box center [205, 466] width 86 height 45
paste textarea "SOLANA AFRICA"
type textarea "SOLANA [GEOGRAPHIC_DATA] SOLANA [GEOGRAPHIC_DATA] SOLANA [GEOGRAPHIC_DATA]"
click at [468, 458] on button "button" at bounding box center [466, 453] width 25 height 25
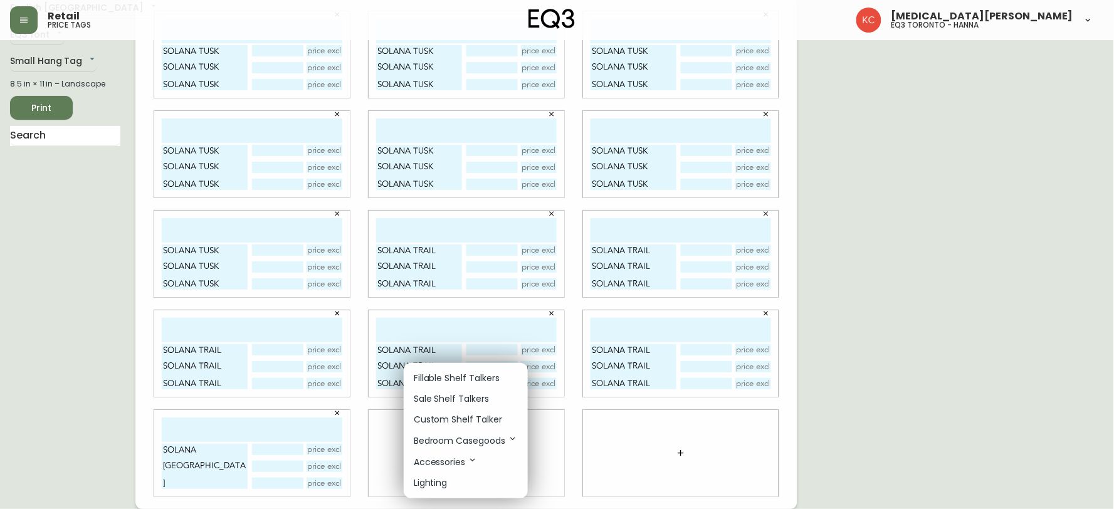
click at [455, 379] on p "Fillable Shelf Talkers" at bounding box center [457, 378] width 86 height 13
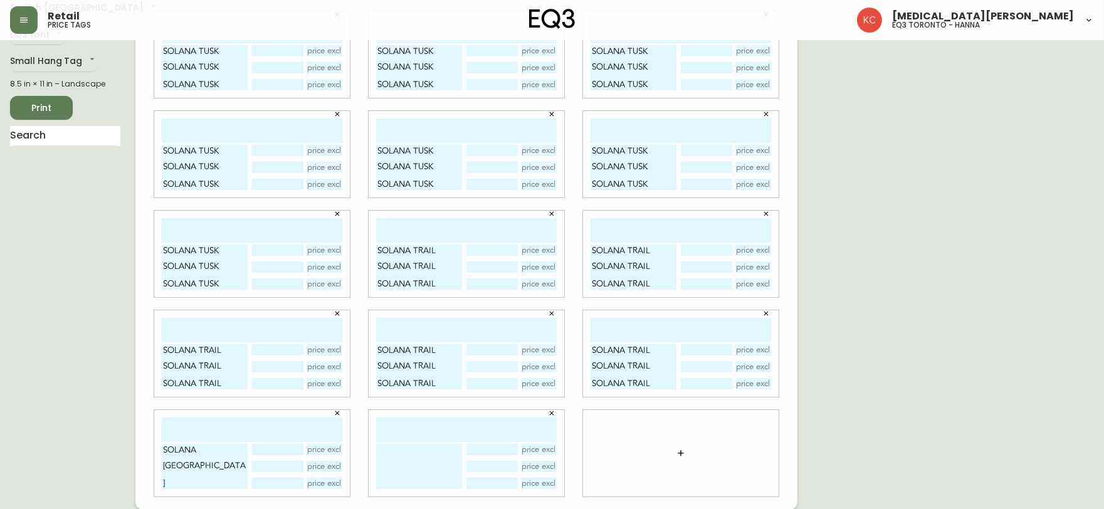
click at [421, 458] on textarea at bounding box center [419, 466] width 86 height 45
paste textarea "SOLANA AFRICA"
type textarea "SOLANA [GEOGRAPHIC_DATA] SOLANA [GEOGRAPHIC_DATA] SOLANA [GEOGRAPHIC_DATA]"
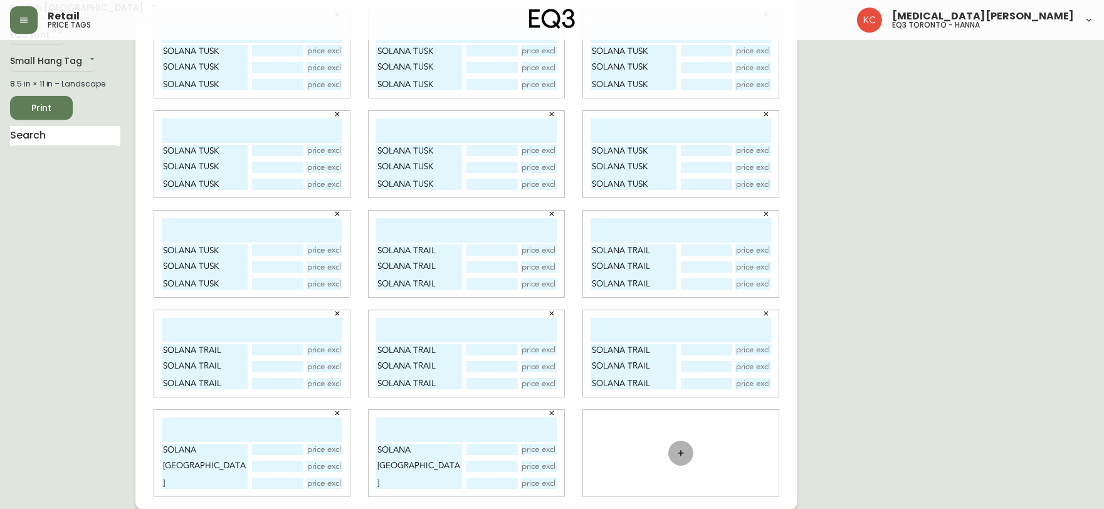
click at [681, 454] on icon "button" at bounding box center [681, 453] width 10 height 10
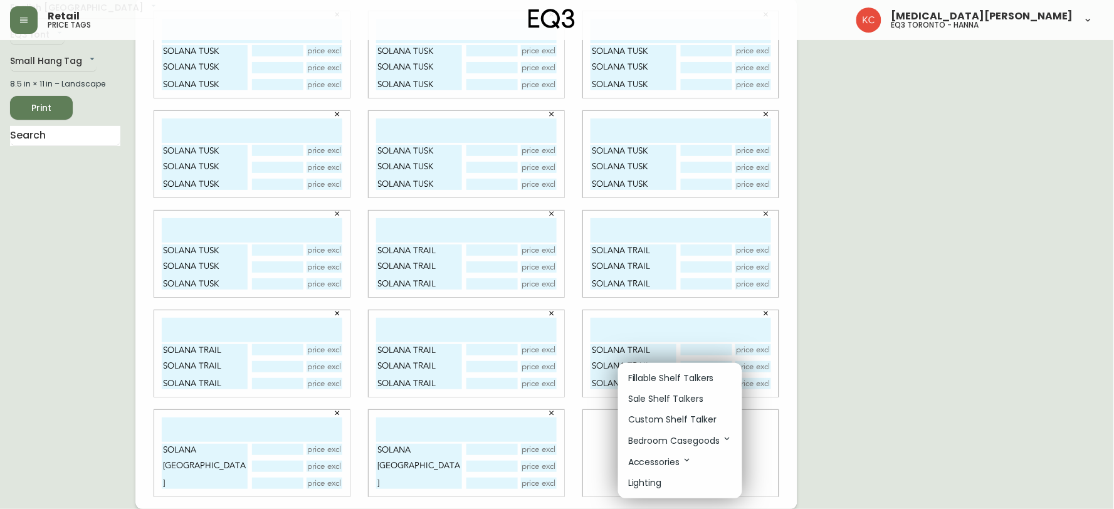
drag, startPoint x: 665, startPoint y: 369, endPoint x: 659, endPoint y: 391, distance: 23.3
click at [666, 368] on li "Fillable Shelf Talkers" at bounding box center [680, 378] width 124 height 21
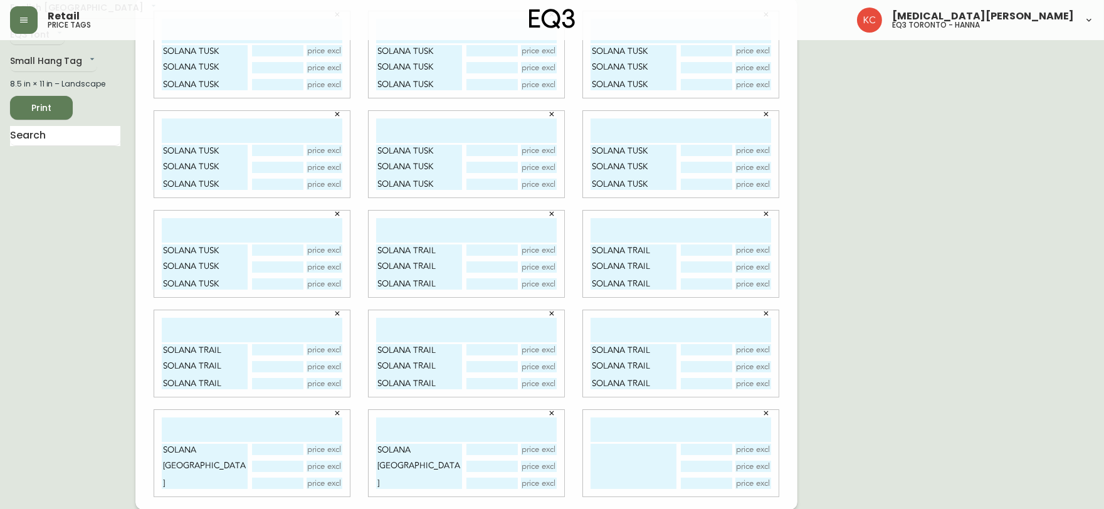
click at [635, 444] on textarea at bounding box center [633, 466] width 86 height 45
paste textarea "SOLANA AFRICA"
type textarea "SOLANA [GEOGRAPHIC_DATA] SOLANA [GEOGRAPHIC_DATA] SOLANA [GEOGRAPHIC_DATA]"
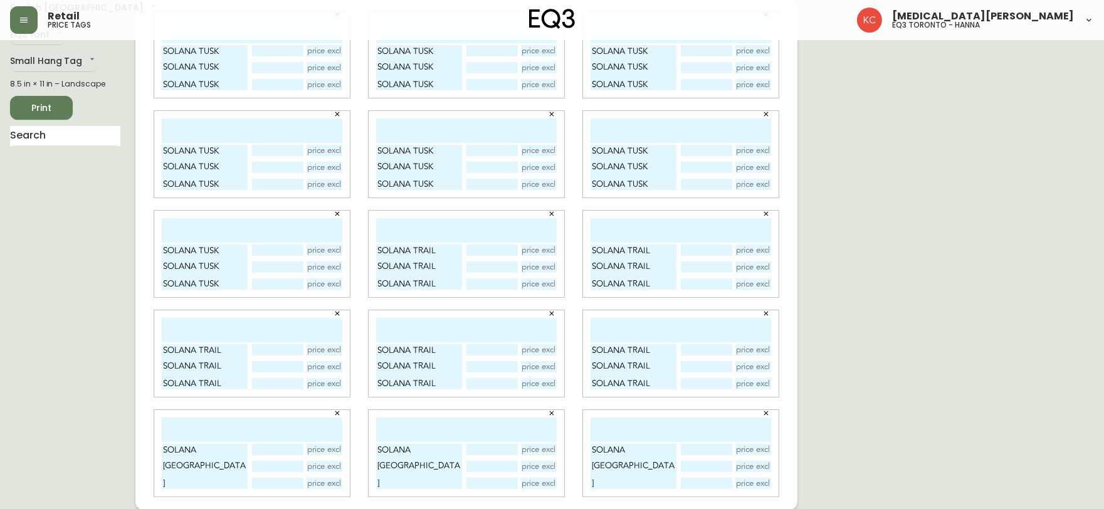
click at [993, 364] on div "English [GEOGRAPHIC_DATA] en_CA EQ3 font EQ3 Small Hang Tag small 8.5 in × 11 i…" at bounding box center [552, 253] width 1084 height 511
click at [52, 105] on span "Print" at bounding box center [41, 108] width 43 height 16
click at [993, 73] on div "English [GEOGRAPHIC_DATA] en_CA EQ3 font EQ3 Small Hang Tag small 8.5 in × 11 i…" at bounding box center [552, 253] width 1084 height 511
